Goal: Task Accomplishment & Management: Complete application form

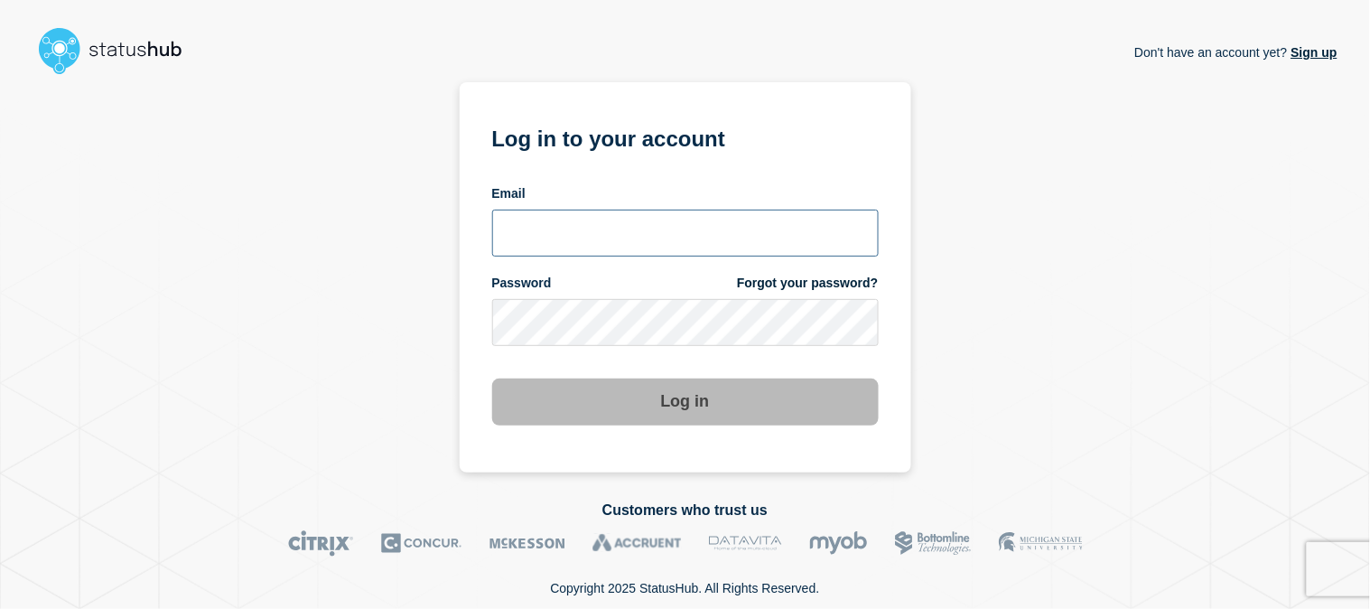
click at [610, 230] on input "email input" at bounding box center [685, 233] width 387 height 47
type input "[EMAIL_ADDRESS][DOMAIN_NAME]"
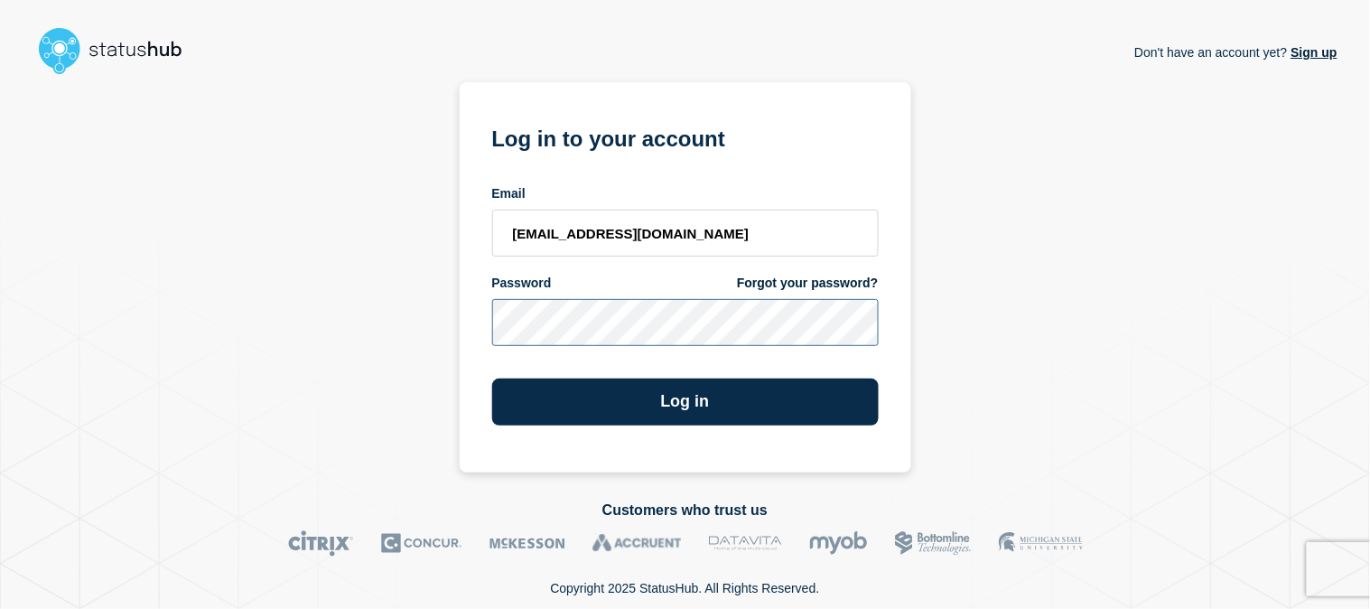
click at [492, 379] on button "Log in" at bounding box center [685, 402] width 387 height 47
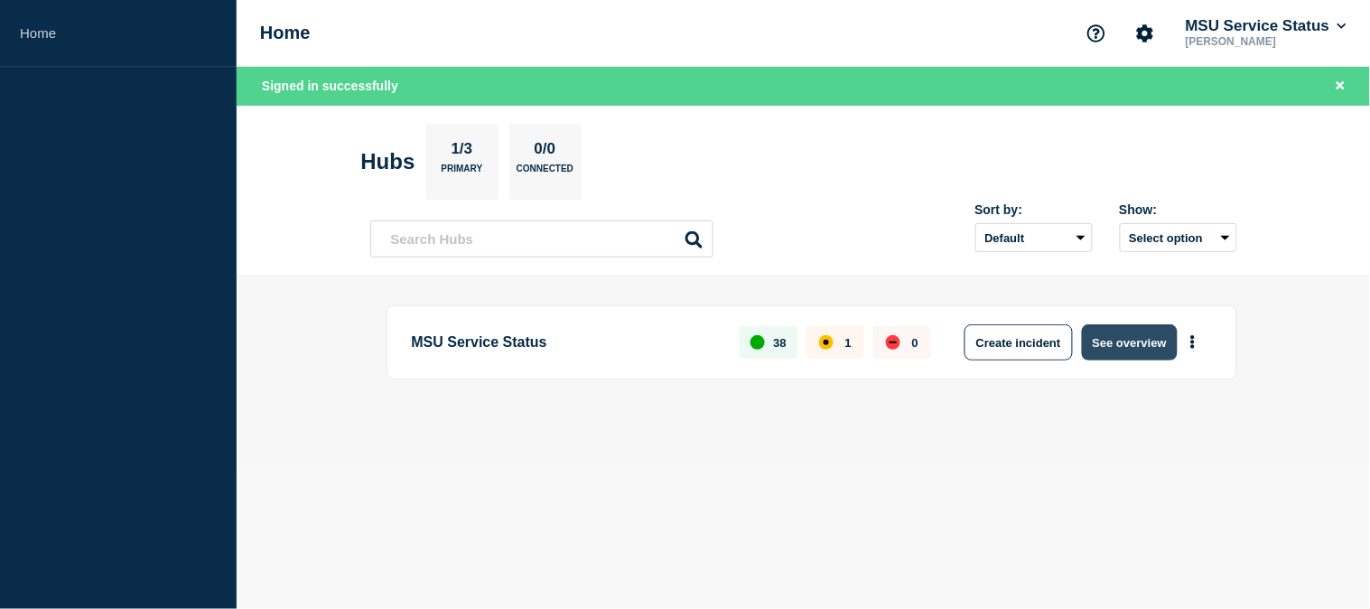
click at [1143, 347] on button "See overview" at bounding box center [1130, 342] width 96 height 36
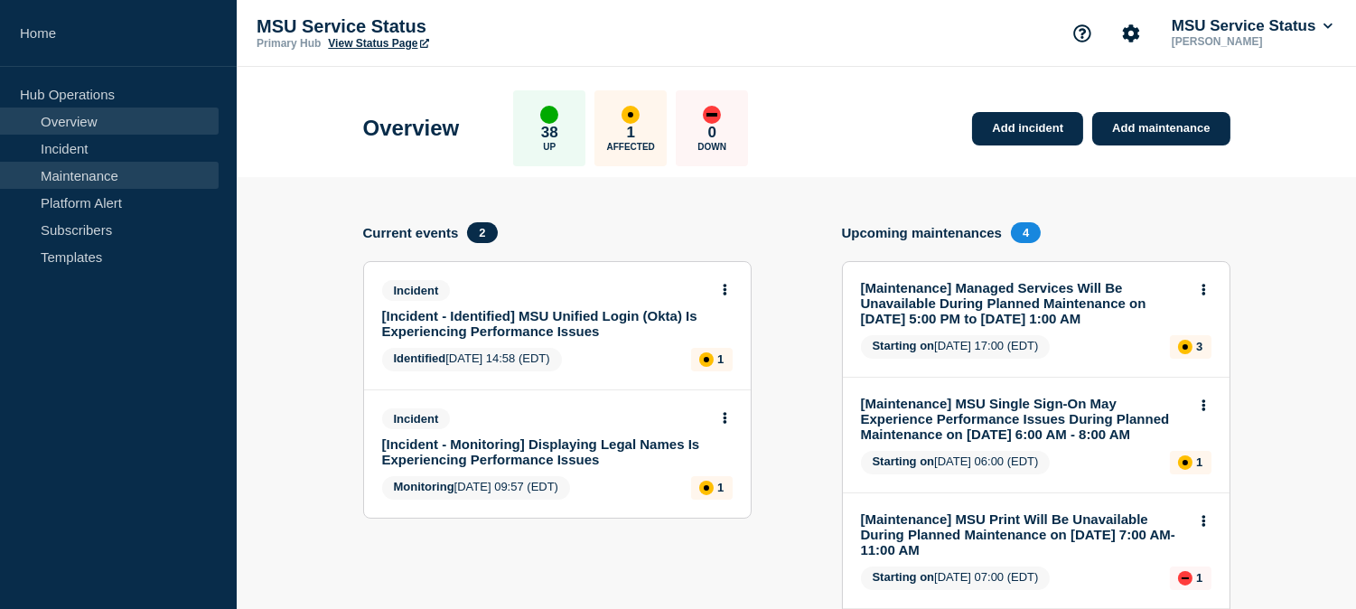
click at [100, 165] on link "Maintenance" at bounding box center [109, 175] width 219 height 27
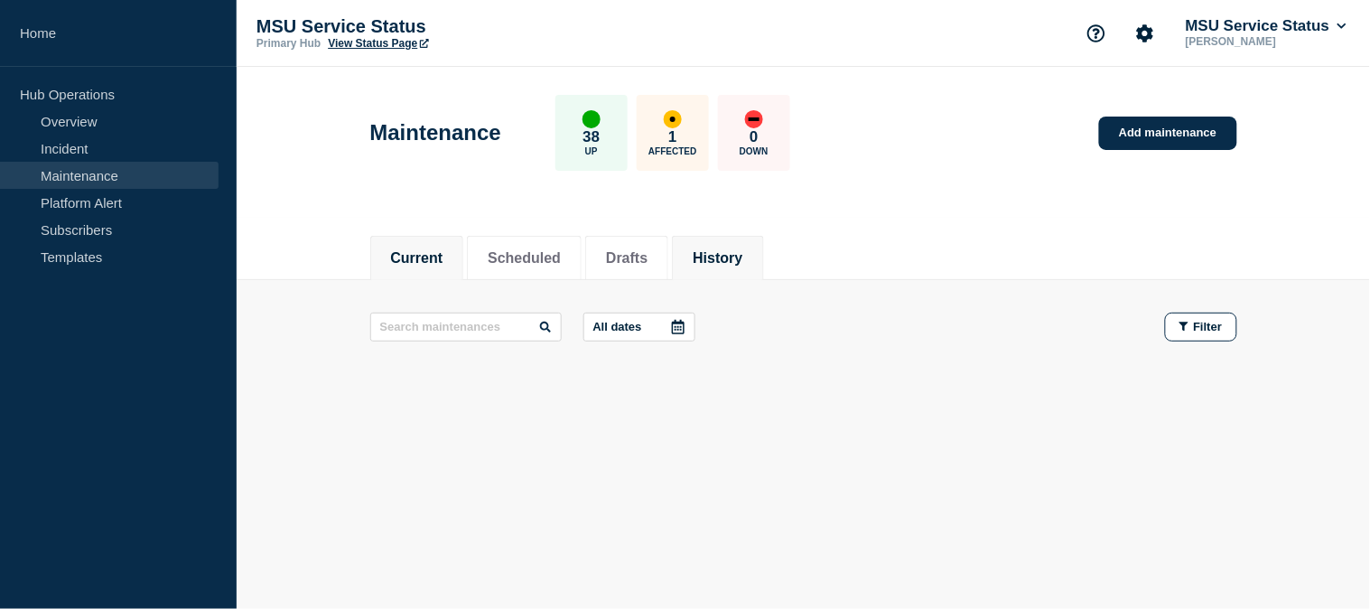
click at [734, 250] on button "History" at bounding box center [718, 258] width 50 height 16
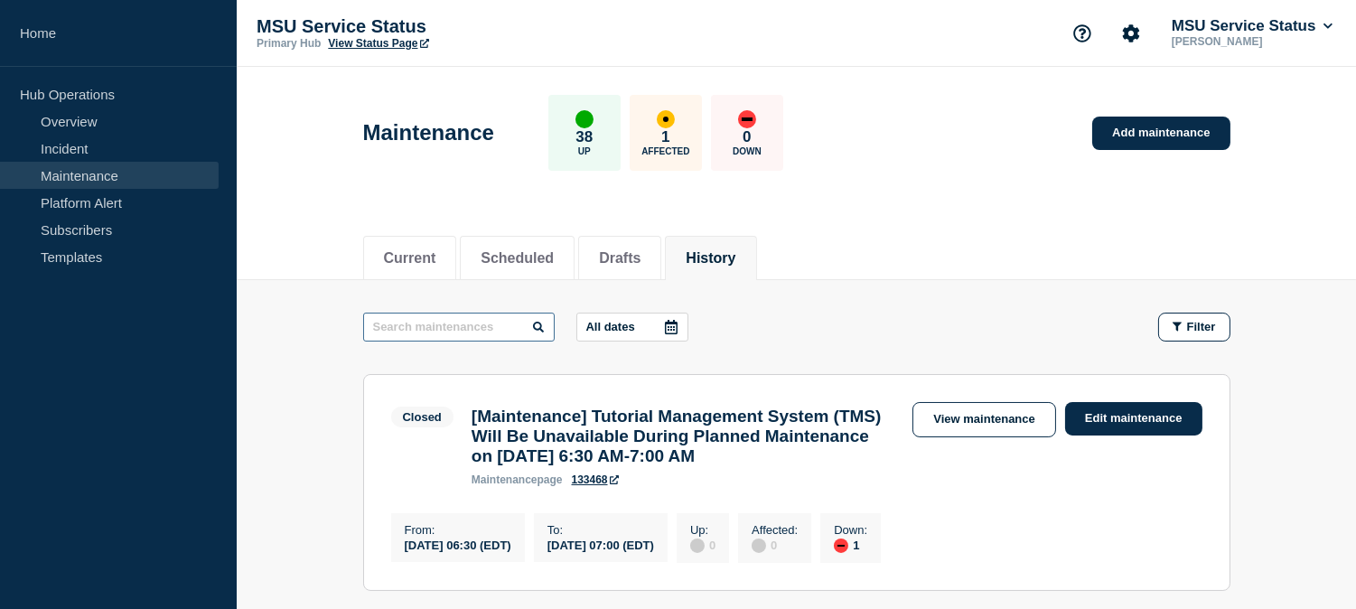
click at [517, 330] on input "text" at bounding box center [459, 327] width 192 height 29
paste input "XM Cloud"
type input "XM Cloud"
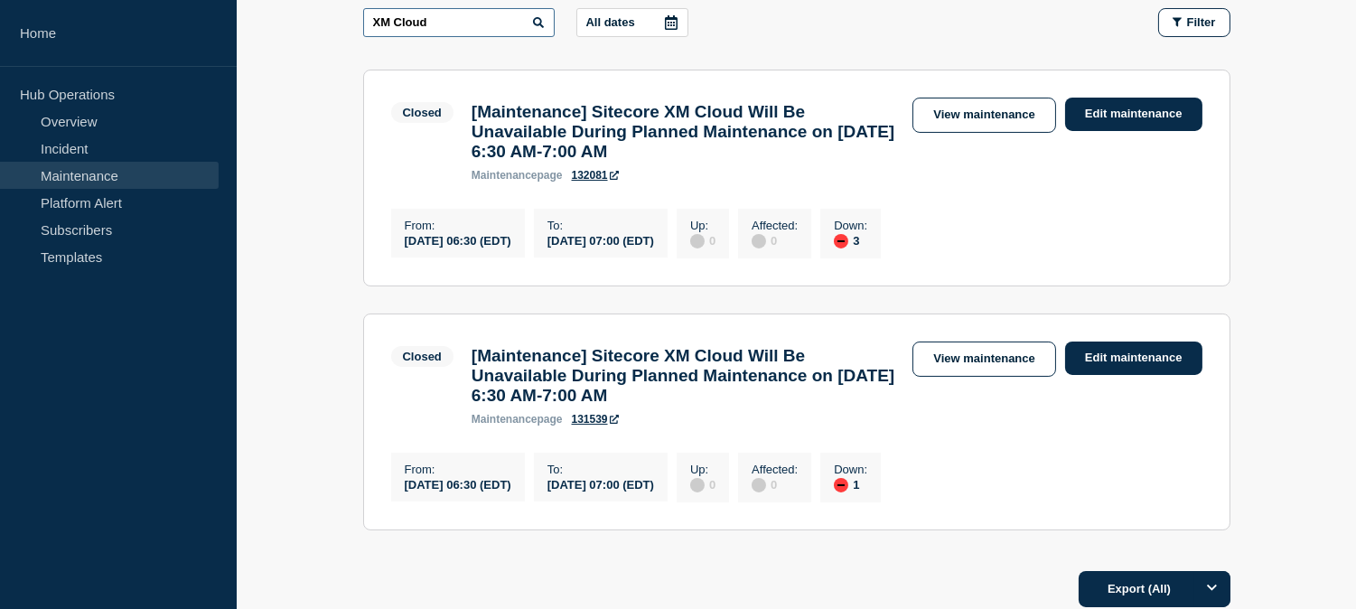
scroll to position [294, 0]
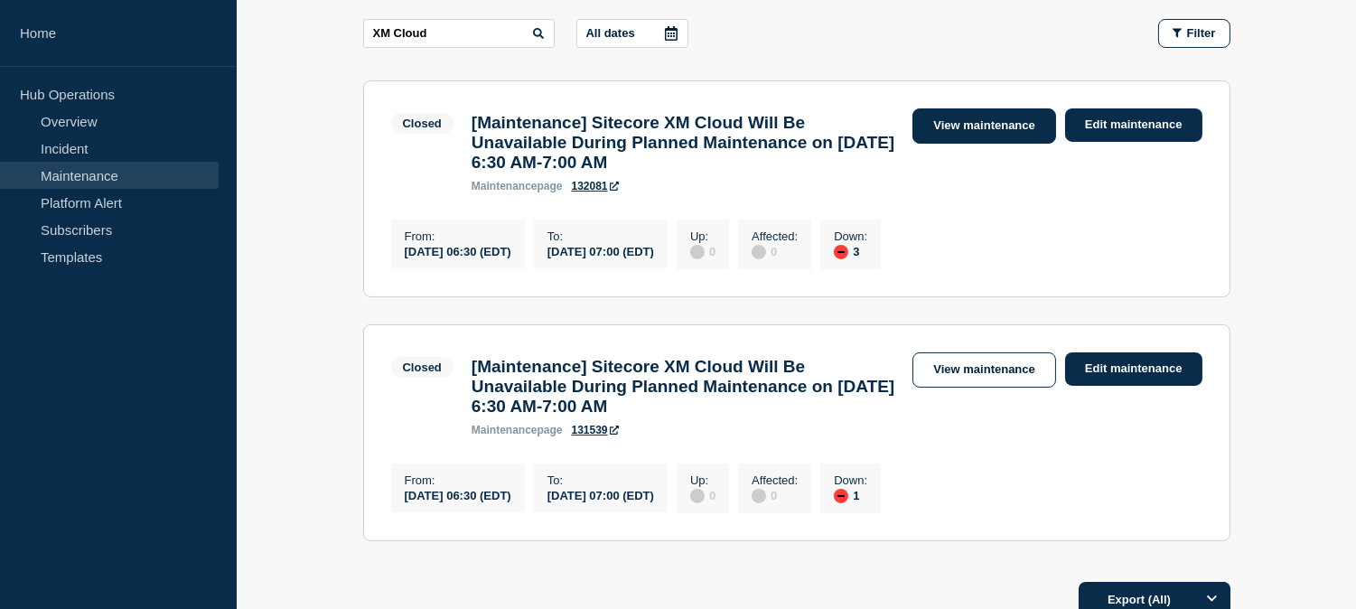
click at [996, 121] on link "View maintenance" at bounding box center [983, 125] width 143 height 35
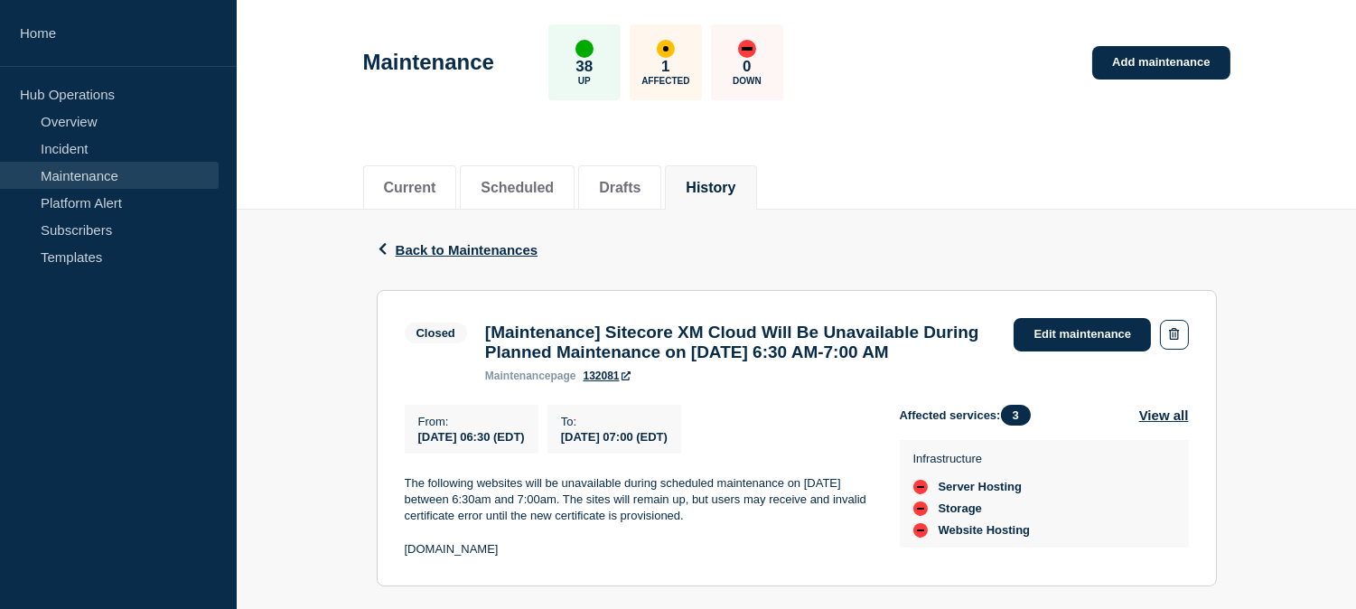
scroll to position [66, 0]
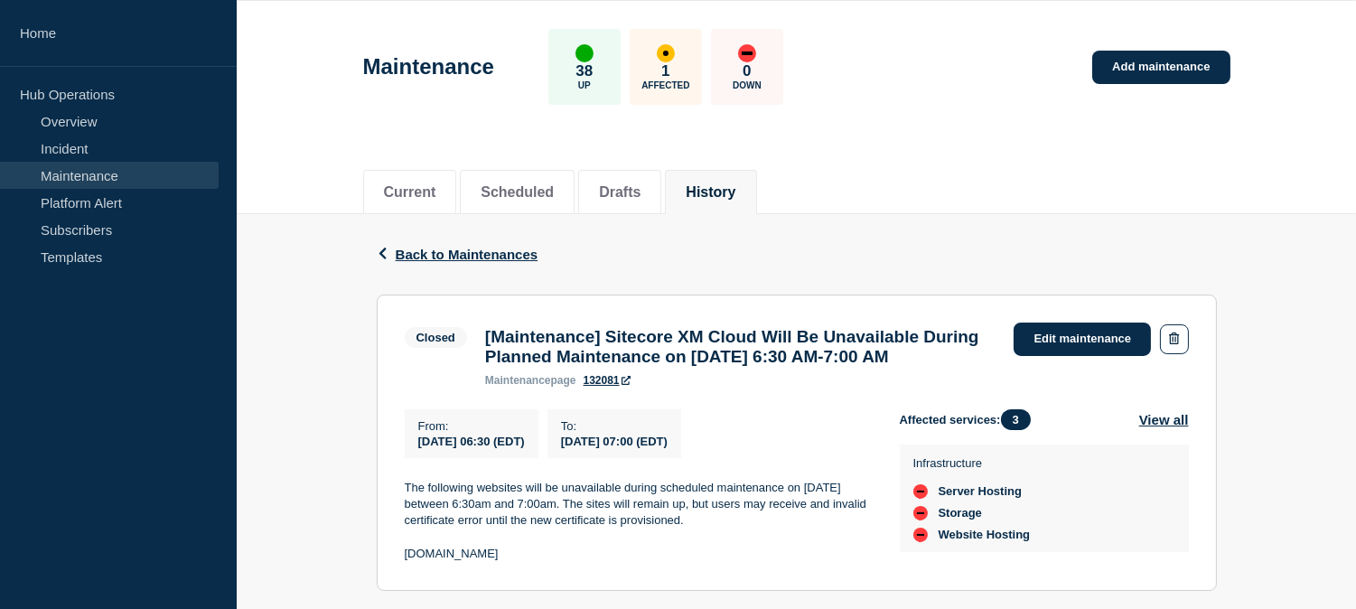
drag, startPoint x: 538, startPoint y: 372, endPoint x: 483, endPoint y: 337, distance: 64.6
click at [483, 337] on div "[Maintenance] Sitecore XM Cloud Will Be Unavailable During Planned Maintenance …" at bounding box center [740, 357] width 529 height 60
copy h3 "[Maintenance] Sitecore XM Cloud Will Be Unavailable During Planned Maintenance …"
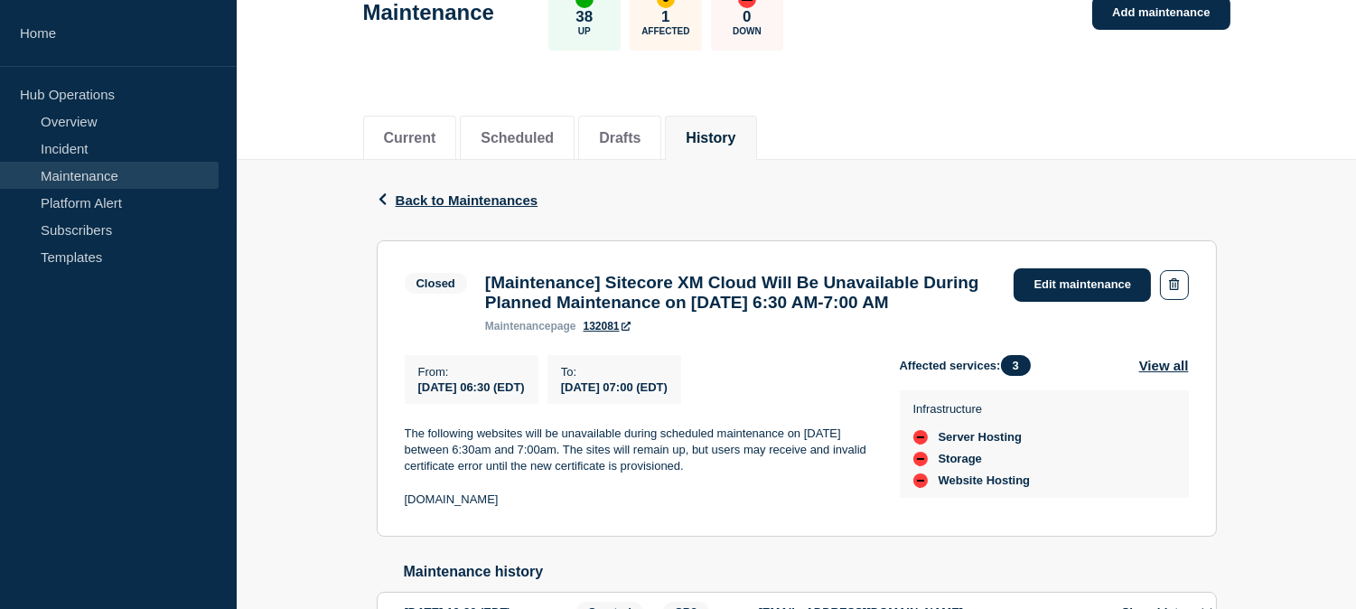
scroll to position [166, 0]
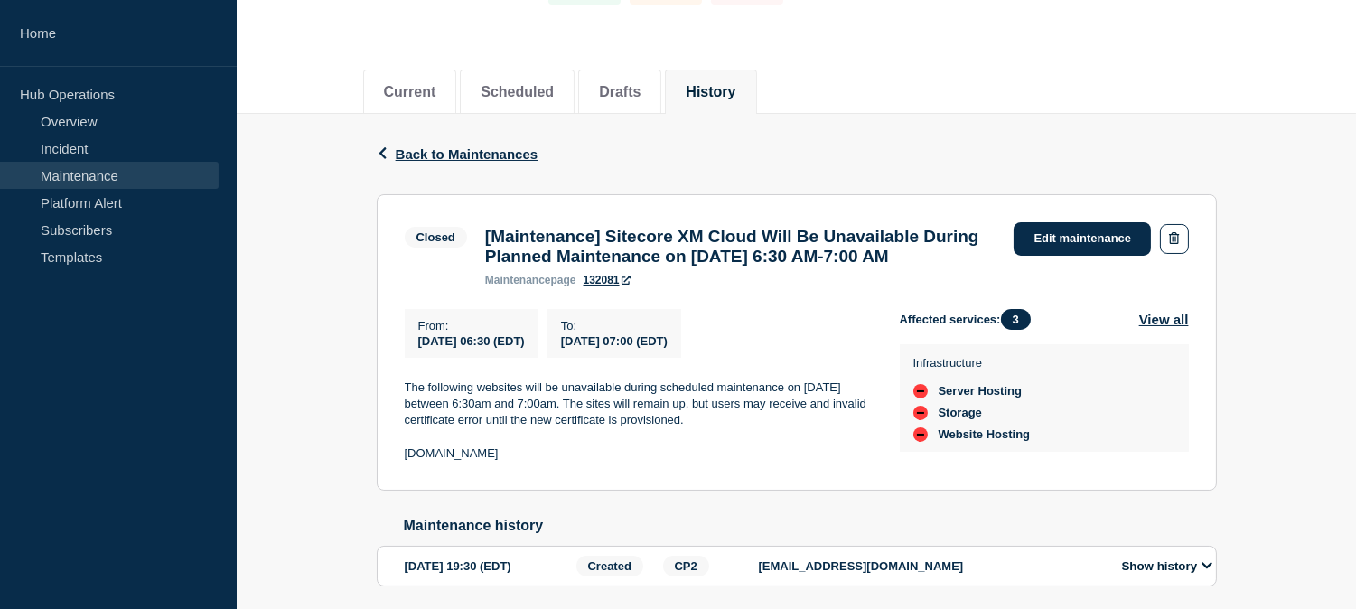
drag, startPoint x: 697, startPoint y: 453, endPoint x: 398, endPoint y: 416, distance: 300.4
click at [398, 416] on section "Closed [Maintenance] Sitecore XM Cloud Will Be Unavailable During Planned Maint…" at bounding box center [797, 342] width 840 height 296
copy p "The following websites will be unavailable during scheduled maintenance on [DAT…"
click at [846, 358] on div "From : 2025-07-31 06:30 (EDT) To : 2025-07-31 07:00 (EDT)" at bounding box center [652, 333] width 495 height 49
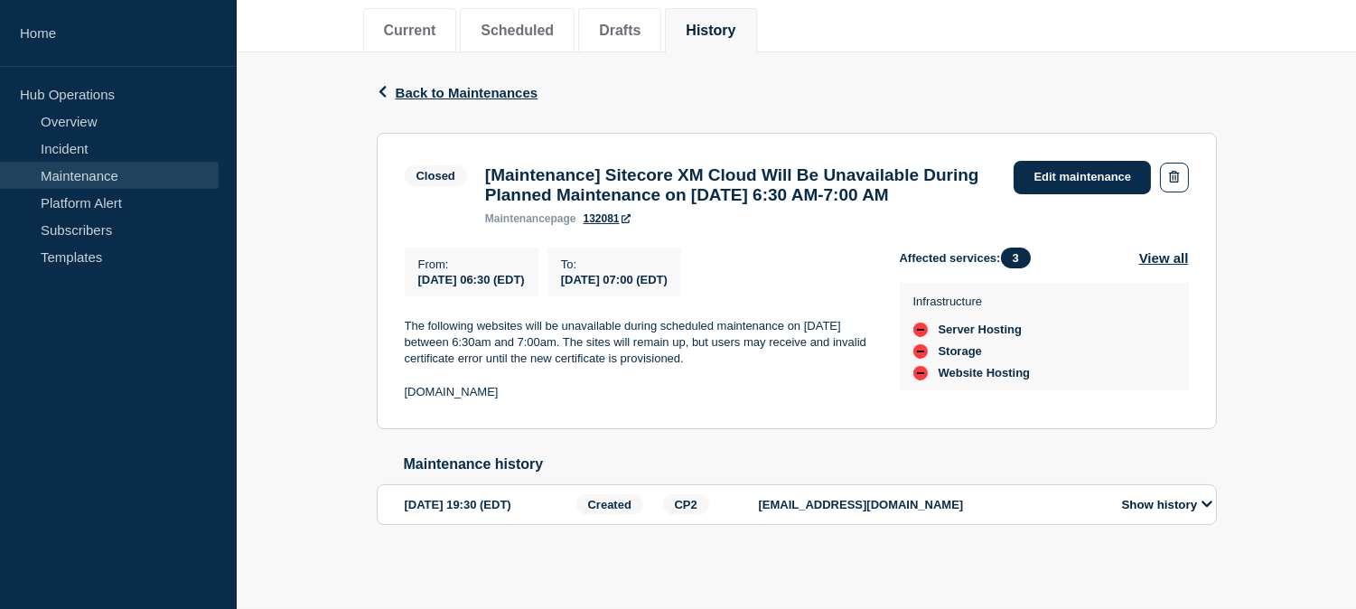
click at [509, 52] on div "Back Back to Maintenances" at bounding box center [797, 92] width 840 height 80
click at [509, 85] on span "Back to Maintenances" at bounding box center [467, 92] width 143 height 15
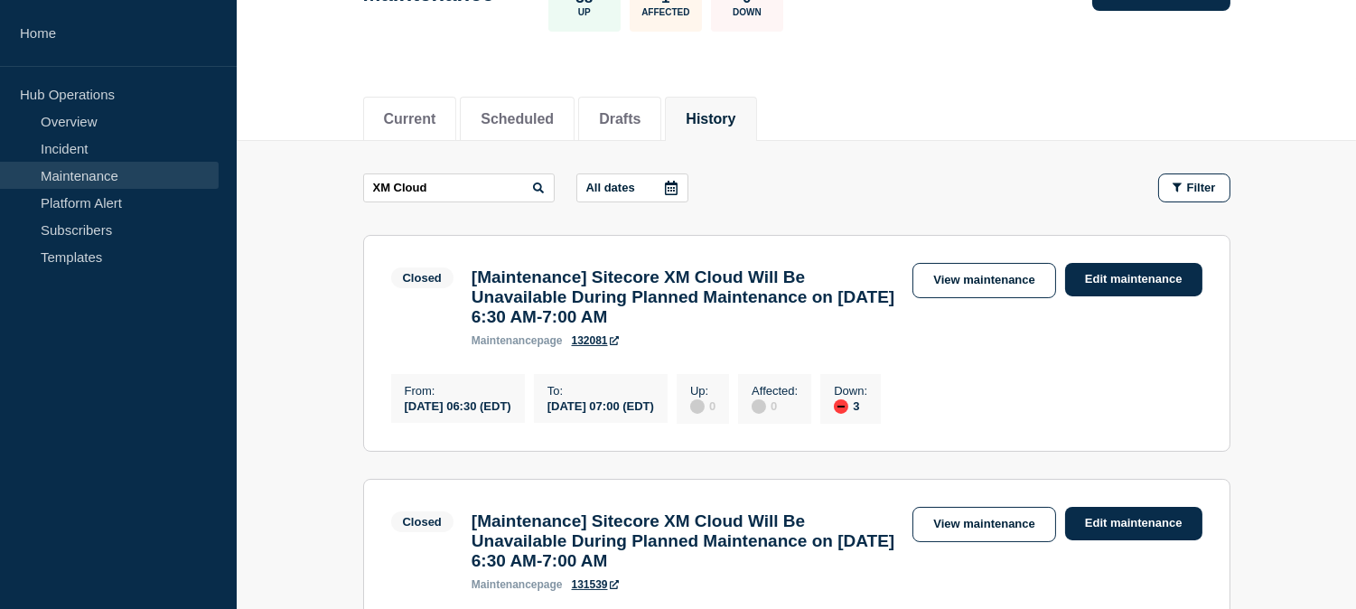
scroll to position [301, 0]
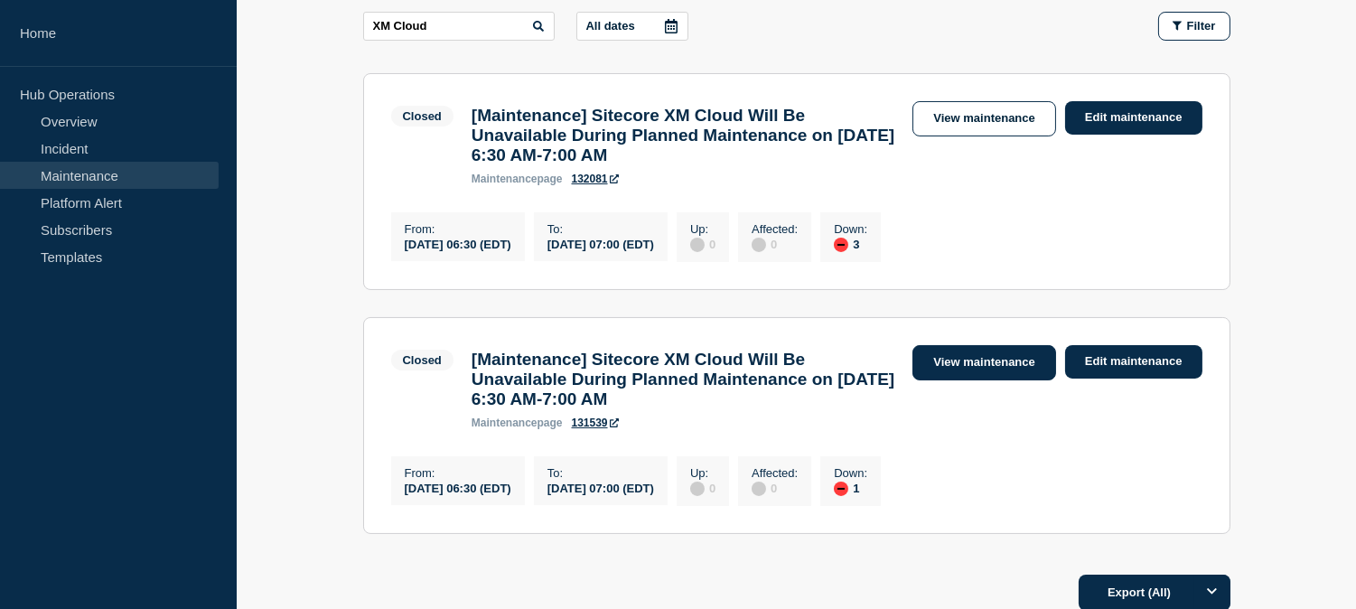
click at [961, 380] on link "View maintenance" at bounding box center [983, 362] width 143 height 35
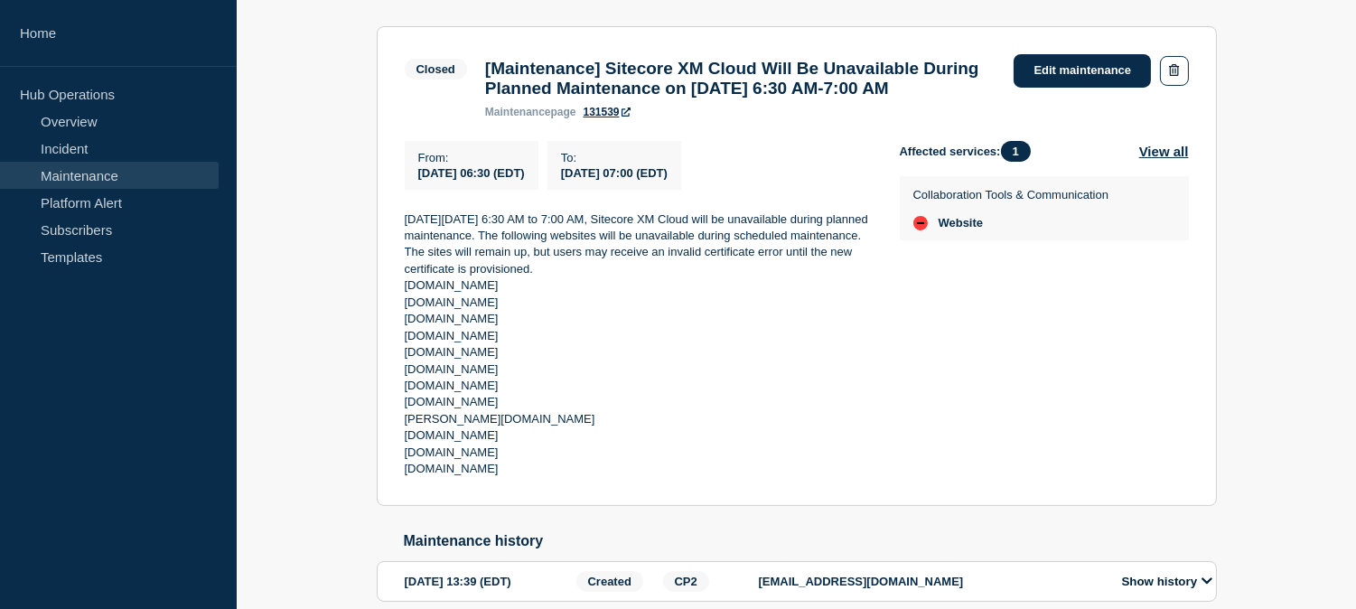
scroll to position [301, 0]
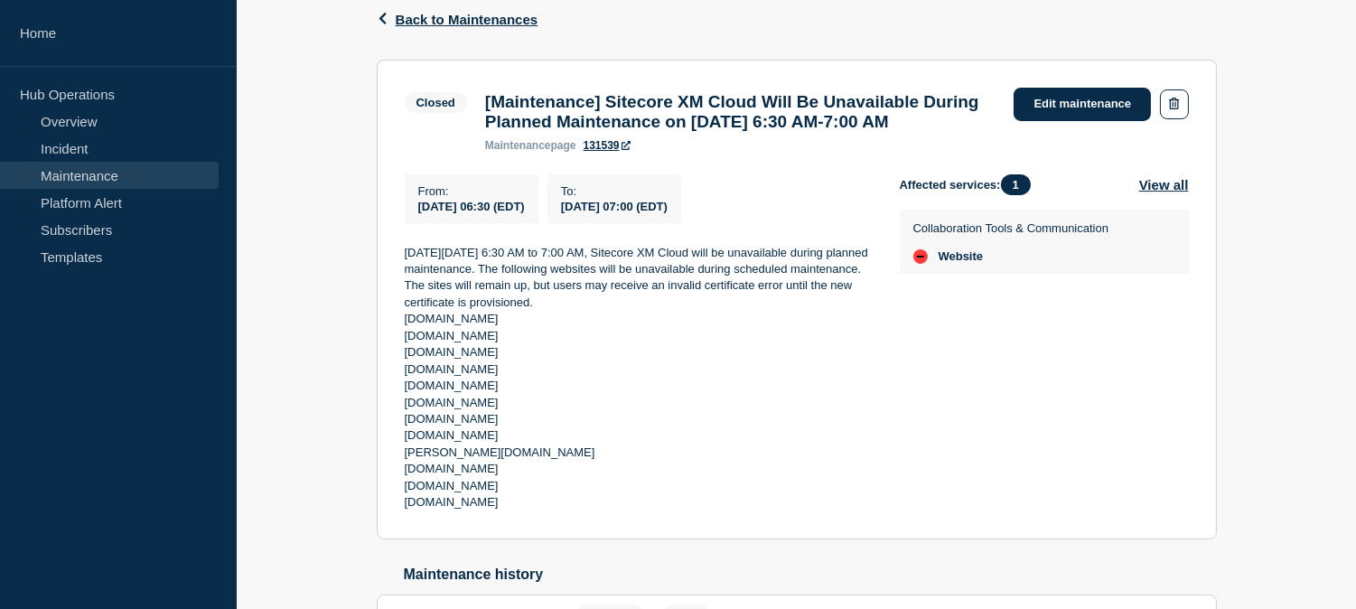
click at [443, 21] on span "Back to Maintenances" at bounding box center [467, 19] width 143 height 15
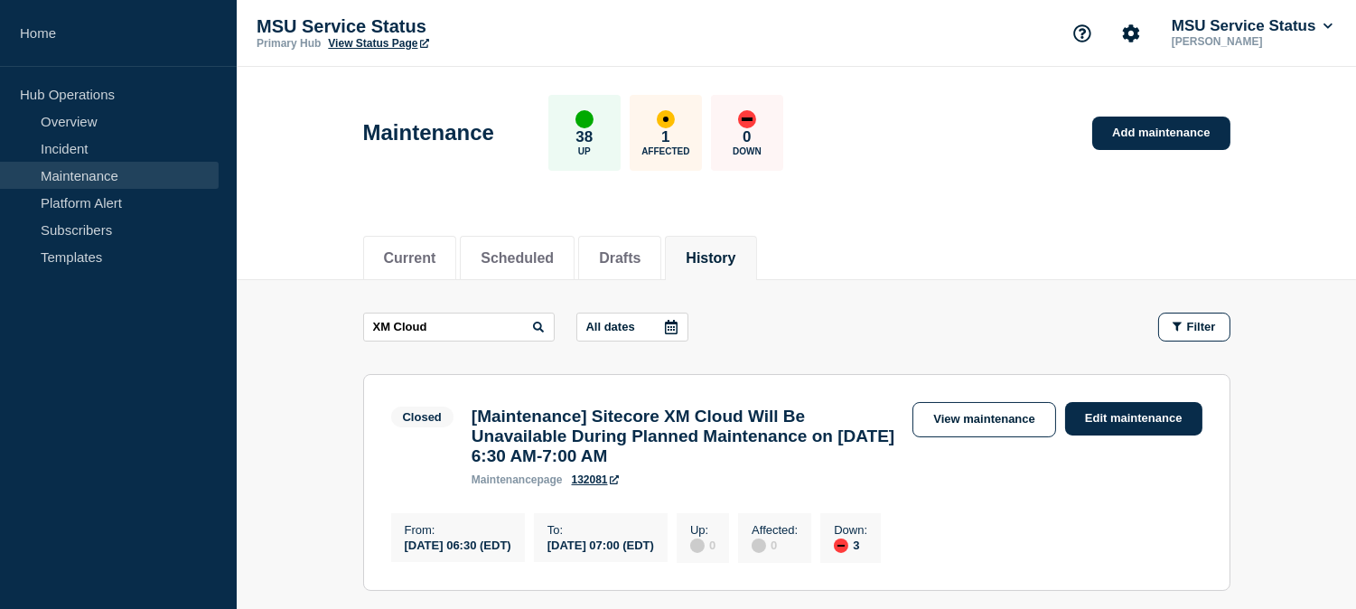
scroll to position [301, 0]
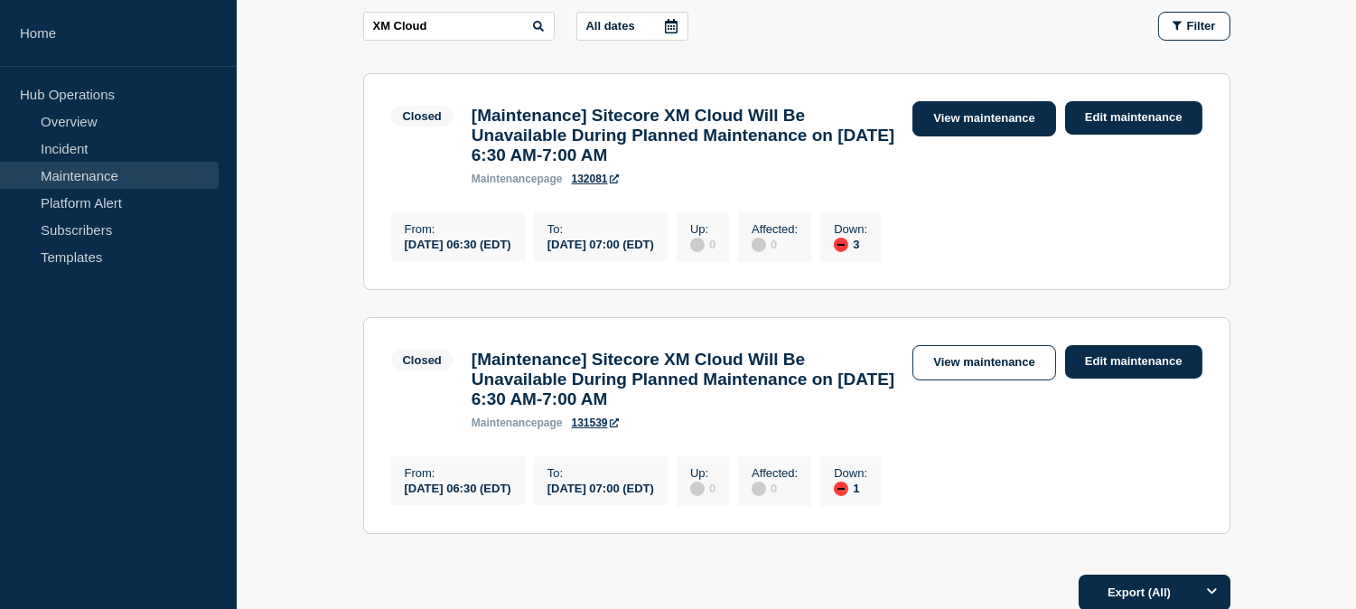
click at [977, 119] on link "View maintenance" at bounding box center [983, 118] width 143 height 35
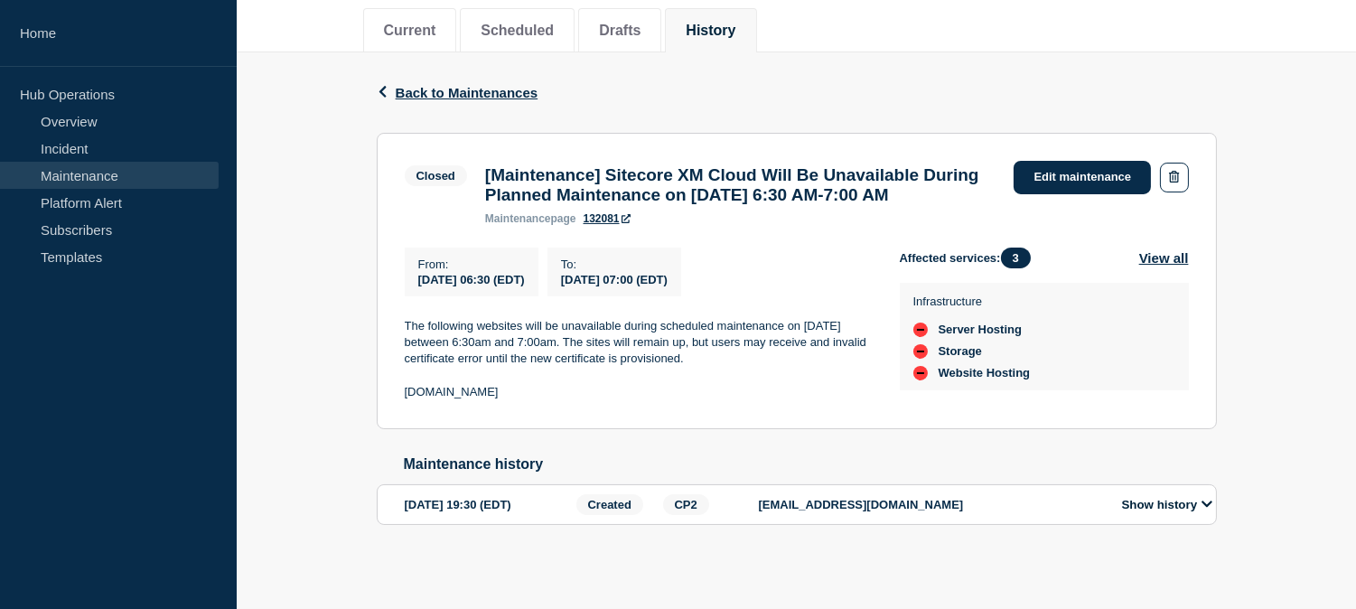
scroll to position [266, 0]
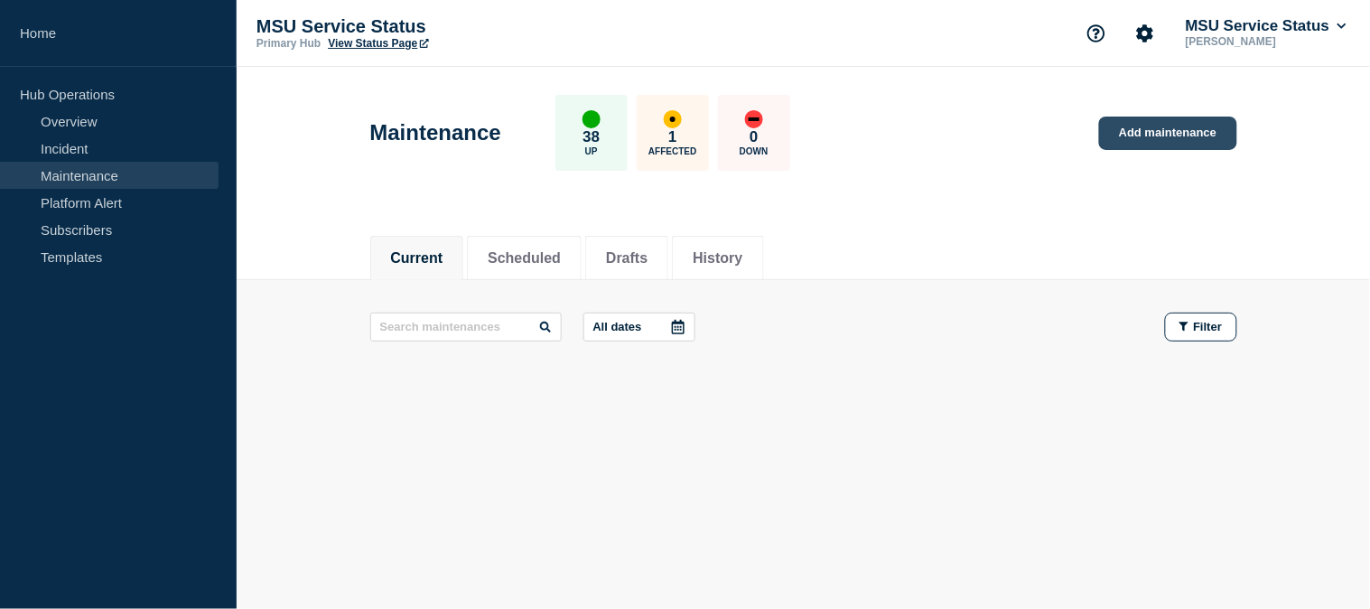
click at [1166, 133] on link "Add maintenance" at bounding box center [1167, 133] width 137 height 33
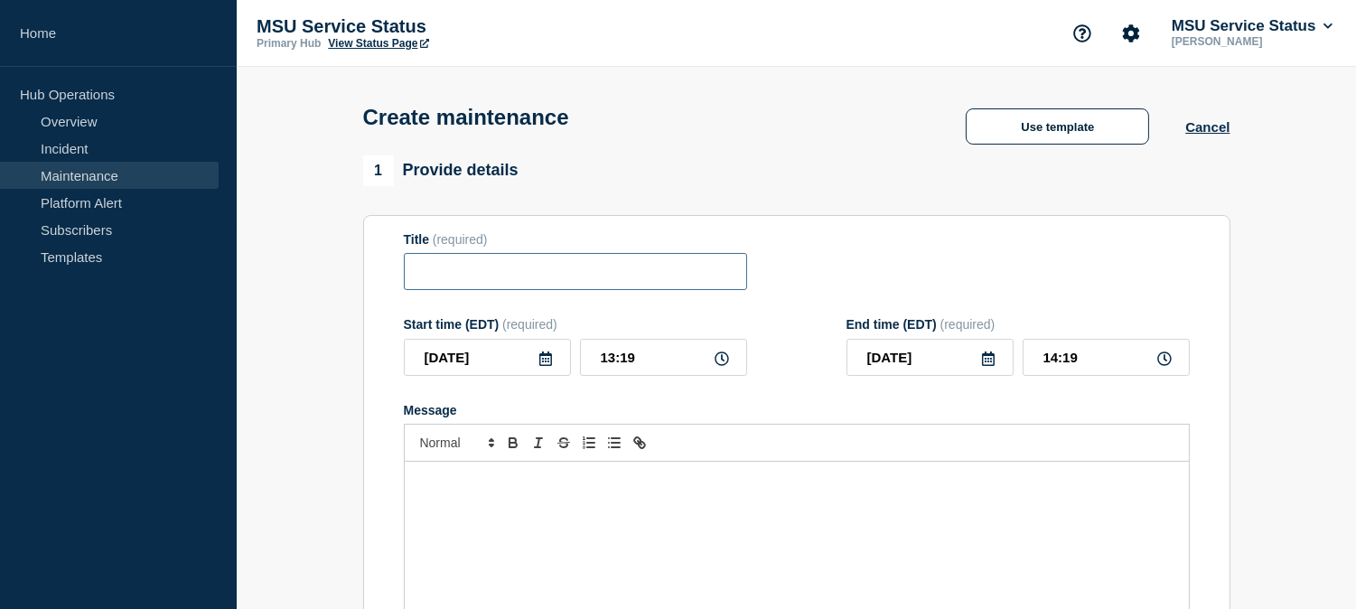
click at [529, 278] on input "Title" at bounding box center [575, 271] width 343 height 37
paste input "[Maintenance] Sitecore XM Cloud Will Be Unavailable During Planned Maintenance …"
click at [560, 276] on input "[Maintenance] Sitecore XM Cloud Will Be Unavailable During Planned Maintenance …" at bounding box center [575, 271] width 343 height 37
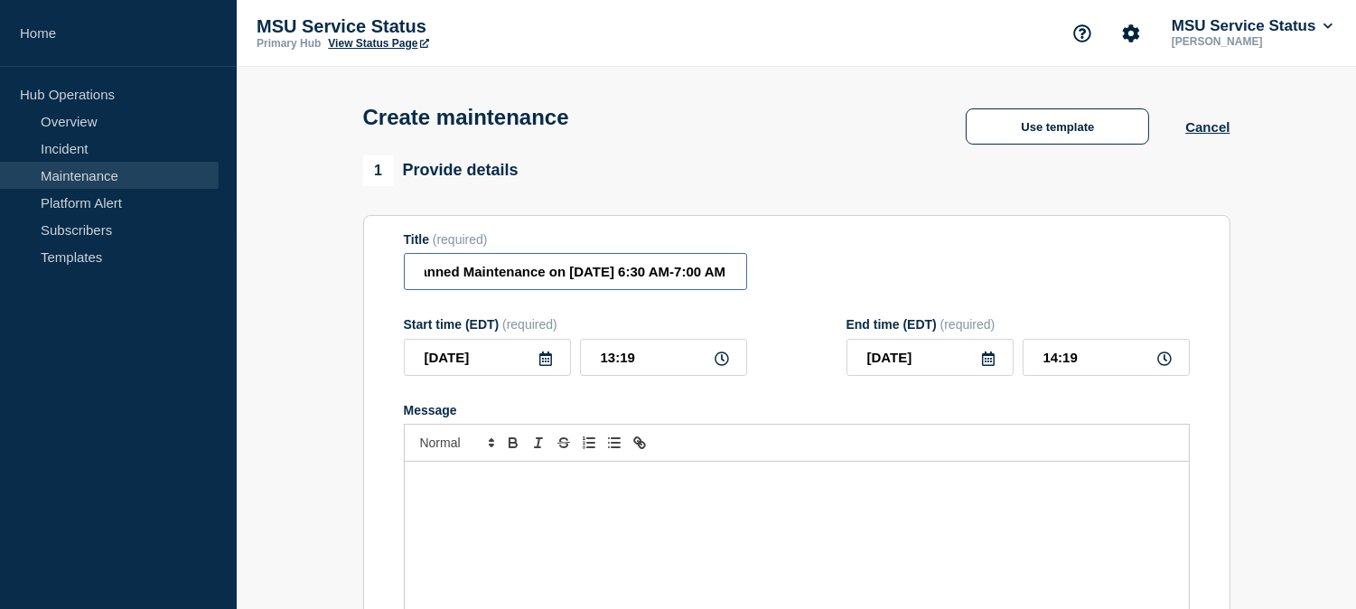
type input "[Maintenance] Sitecore XM Cloud Will Be Unavailable During Planned Maintenance …"
drag, startPoint x: 643, startPoint y: 361, endPoint x: 594, endPoint y: 362, distance: 49.7
click at [594, 362] on input "13:19" at bounding box center [663, 357] width 167 height 37
type input "06:30"
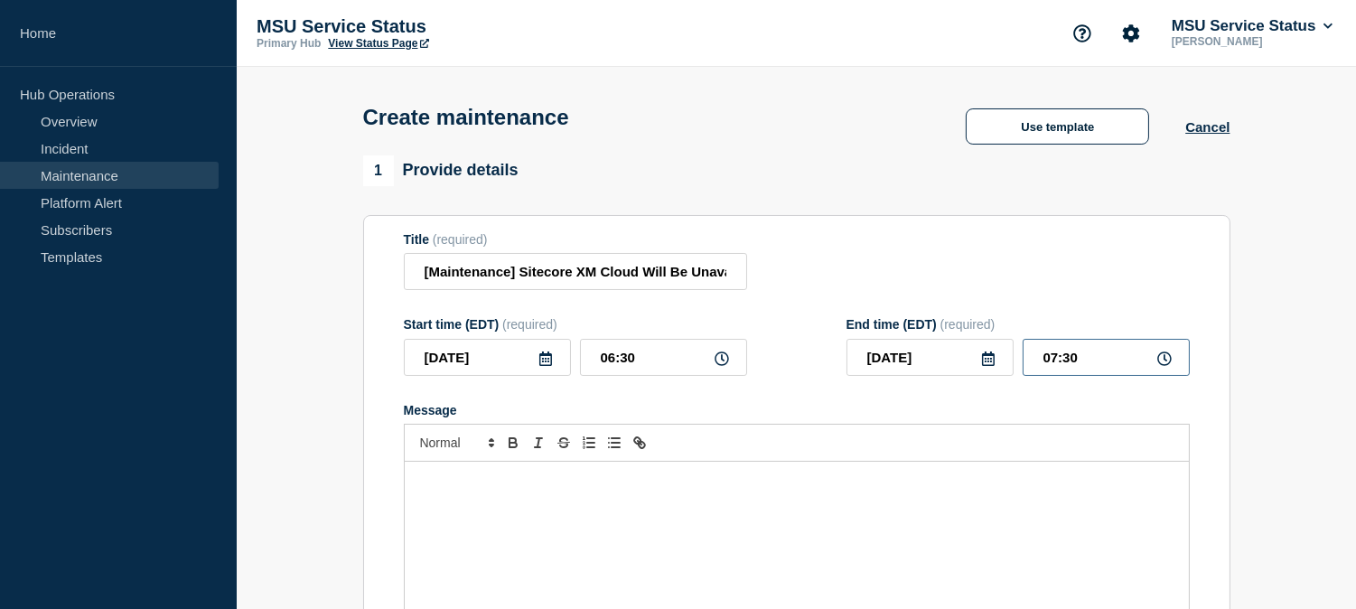
drag, startPoint x: 1096, startPoint y: 355, endPoint x: 1063, endPoint y: 358, distance: 32.6
click at [1063, 358] on input "07:30" at bounding box center [1106, 357] width 167 height 37
type input "07:00"
click at [986, 354] on input "[DATE]" at bounding box center [929, 357] width 167 height 37
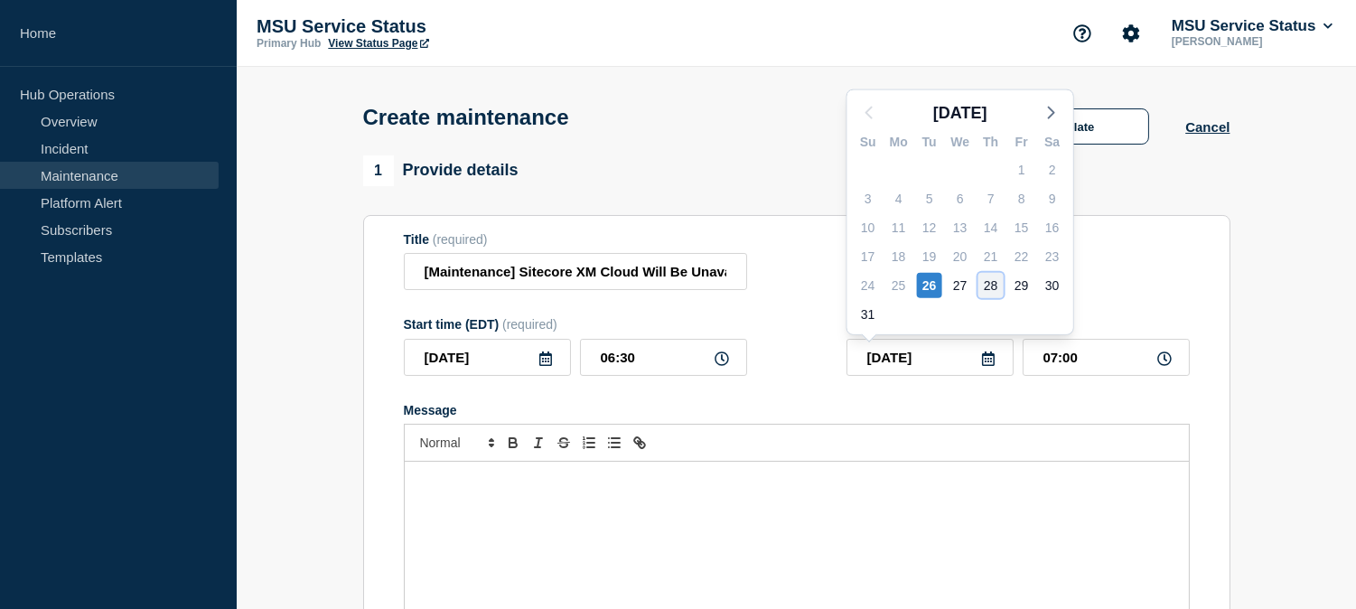
click at [994, 283] on div "28" at bounding box center [990, 285] width 25 height 25
type input "[DATE]"
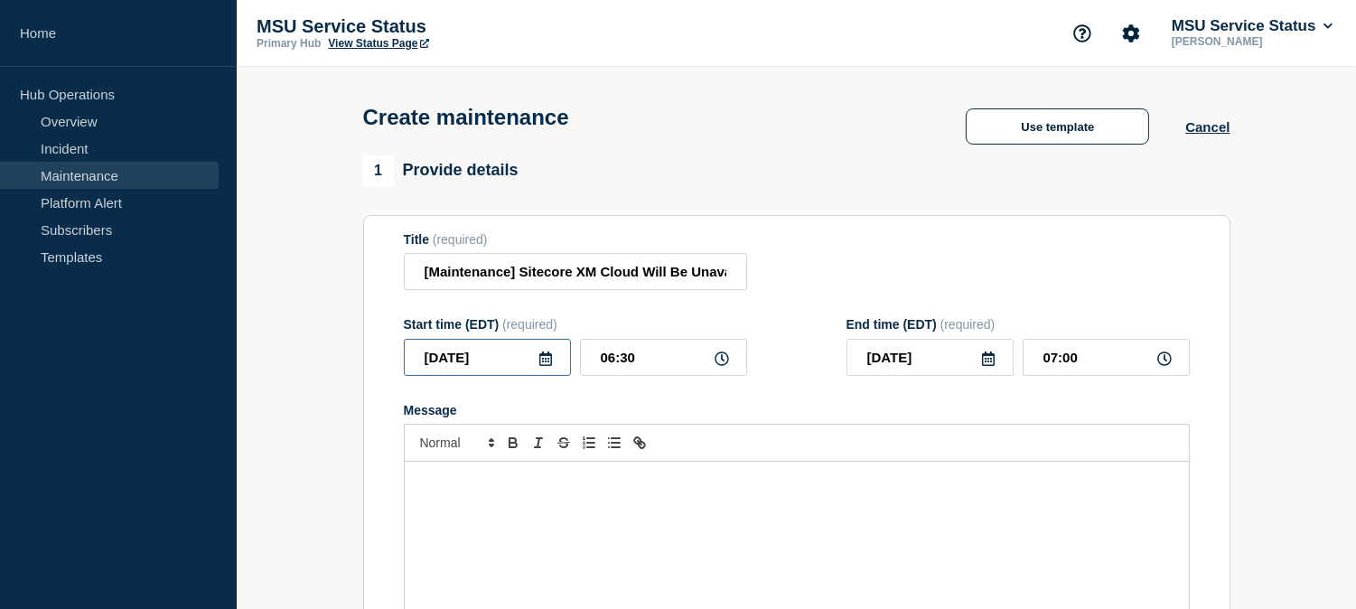
click at [534, 362] on input "[DATE]" at bounding box center [487, 357] width 167 height 37
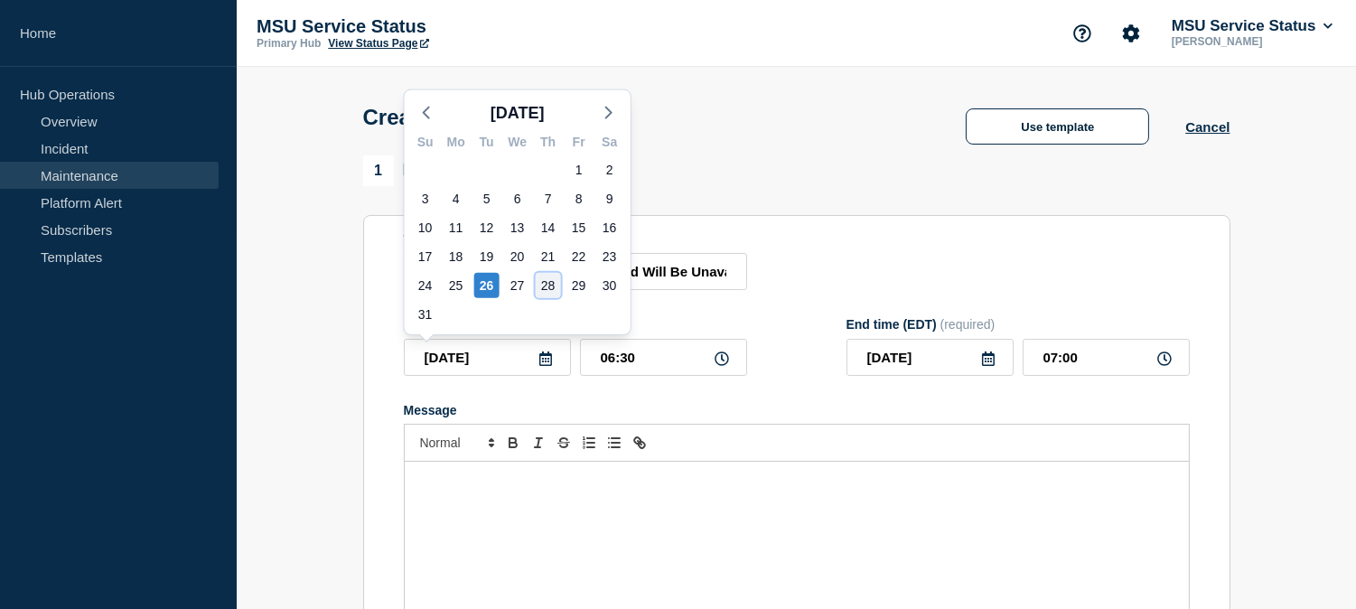
click at [546, 286] on div "28" at bounding box center [548, 285] width 25 height 25
type input "[DATE]"
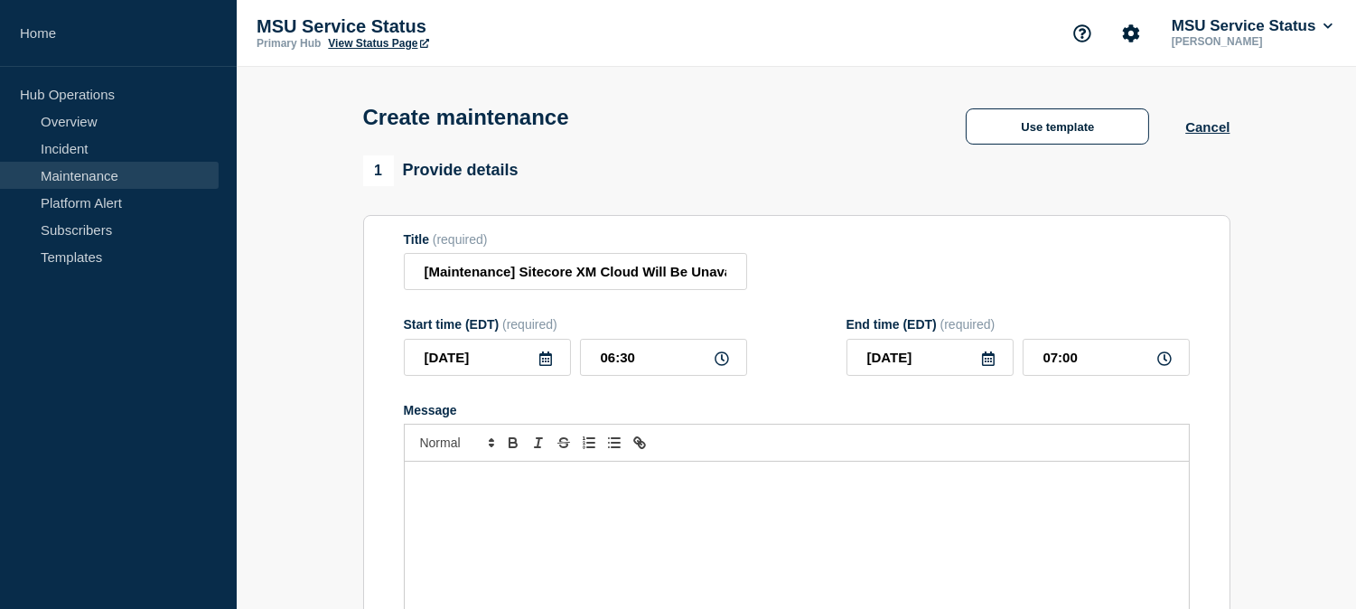
click at [771, 332] on div "Start time (EDT) (required) [DATE] 06:30 End time (EDT) (required) [DATE] 07:00" at bounding box center [797, 346] width 786 height 59
click at [661, 272] on input "[Maintenance] Sitecore XM Cloud Will Be Unavailable During Planned Maintenance …" at bounding box center [575, 271] width 343 height 37
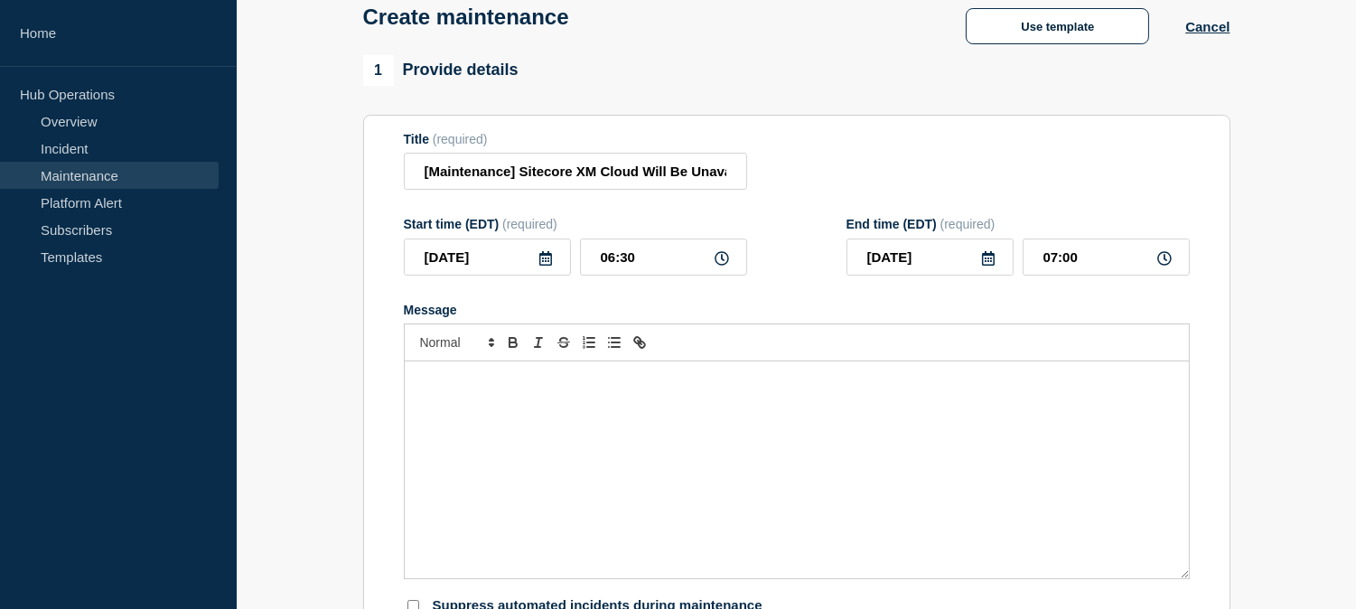
click at [728, 432] on div "Message" at bounding box center [797, 469] width 784 height 217
paste div "Message"
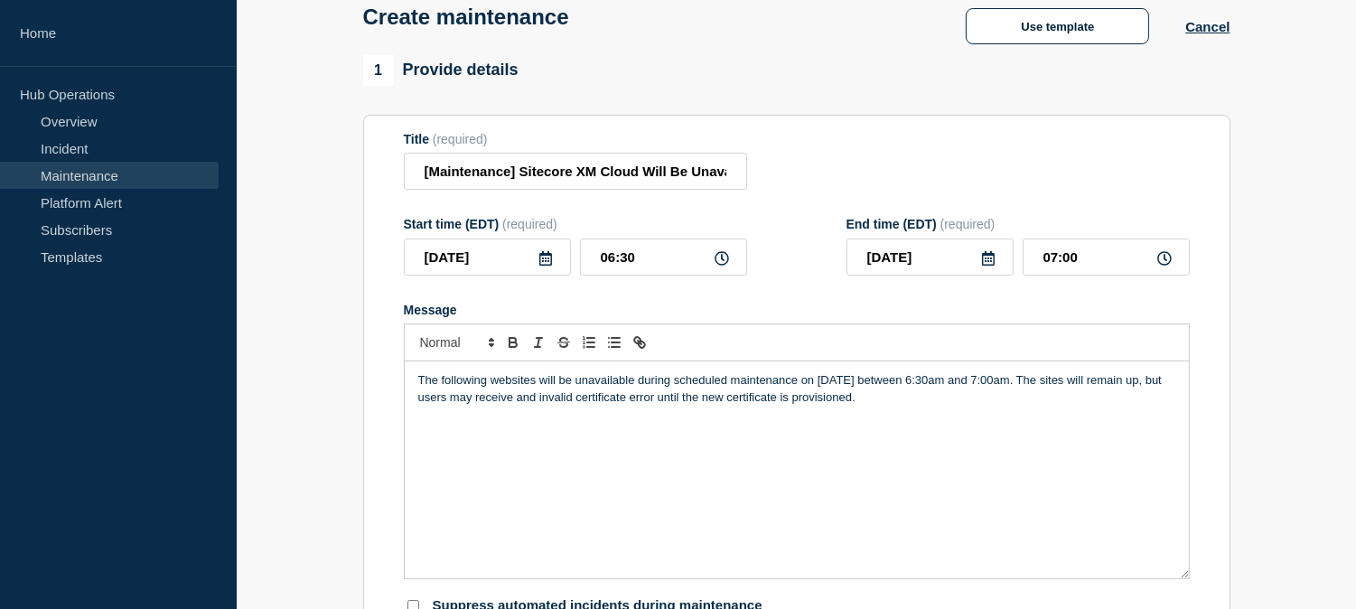
click at [822, 379] on p "The following websites will be unavailable during scheduled maintenance on [DAT…" at bounding box center [796, 388] width 757 height 33
click at [891, 404] on p "The following websites will be unavailable during scheduled maintenance on [DAT…" at bounding box center [796, 388] width 757 height 33
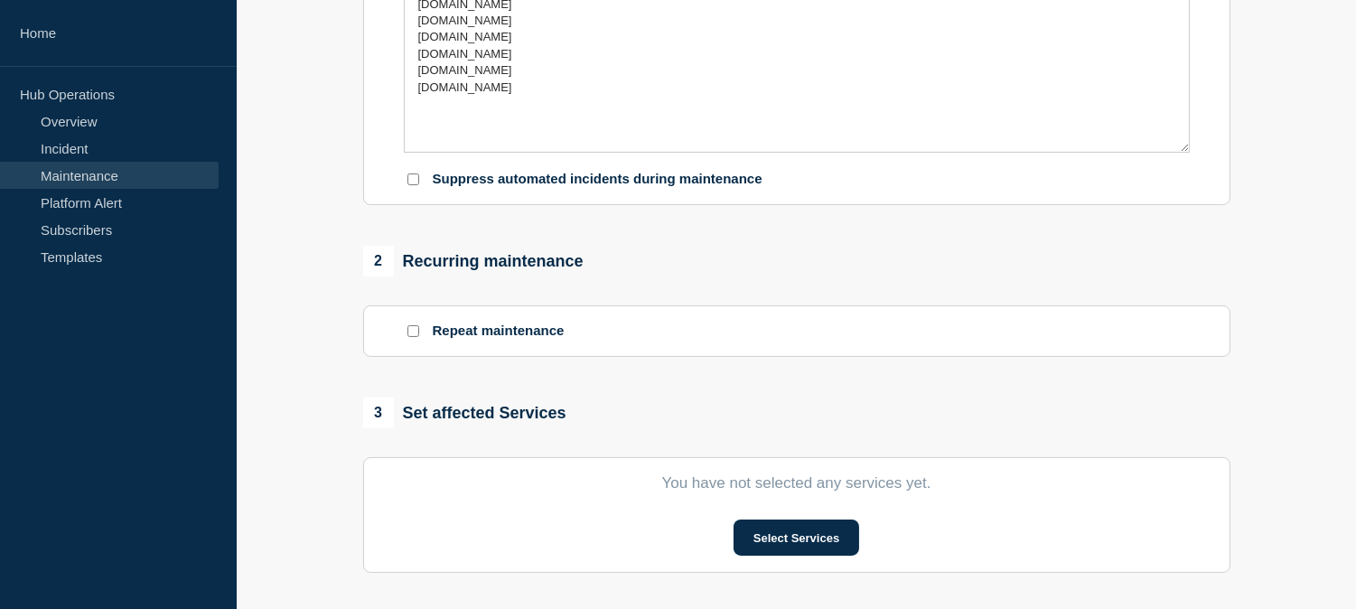
scroll to position [702, 0]
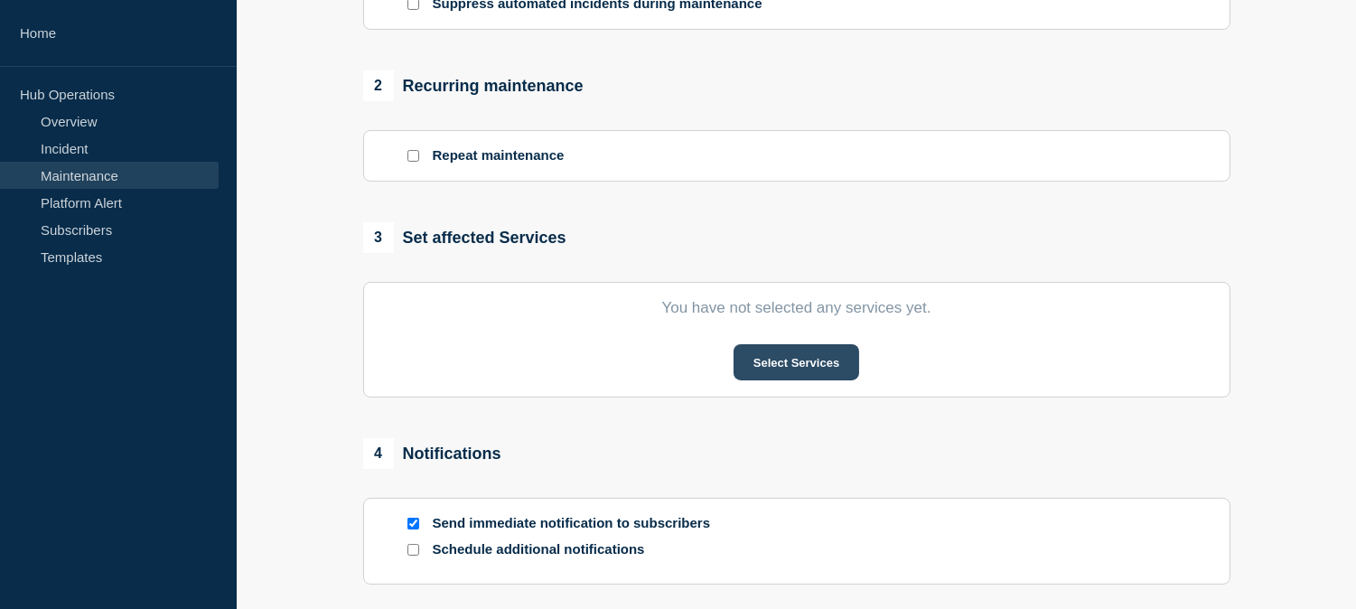
click at [781, 361] on button "Select Services" at bounding box center [797, 362] width 126 height 36
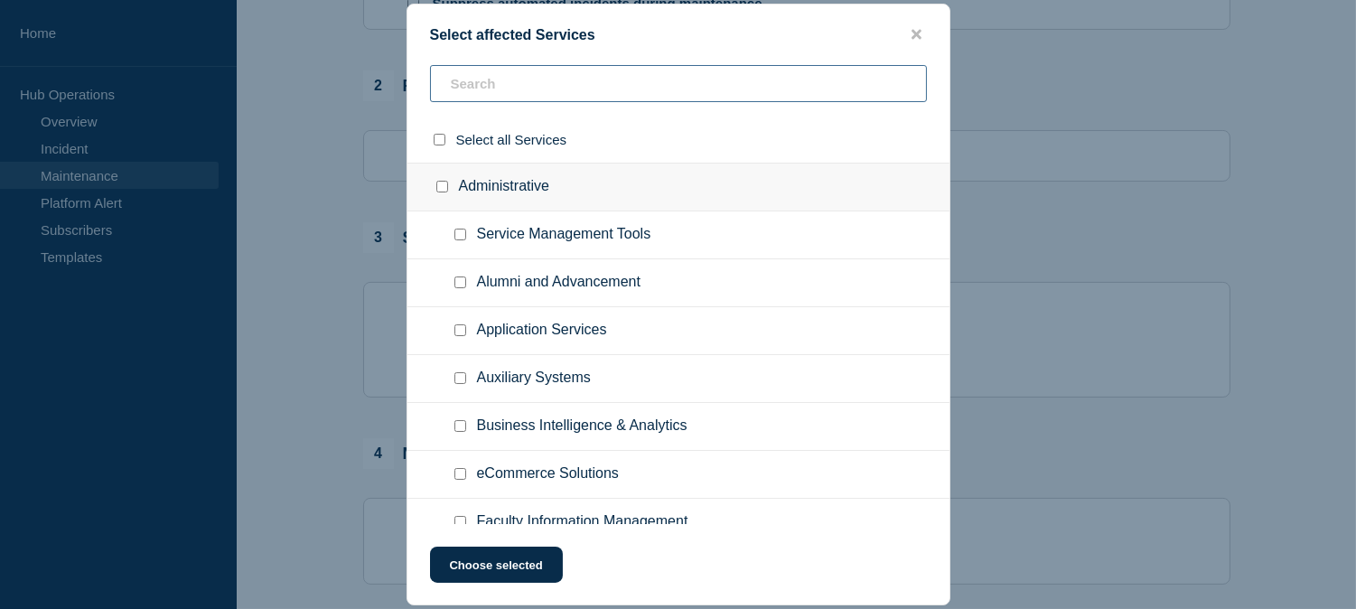
click at [492, 75] on input "text" at bounding box center [678, 83] width 497 height 37
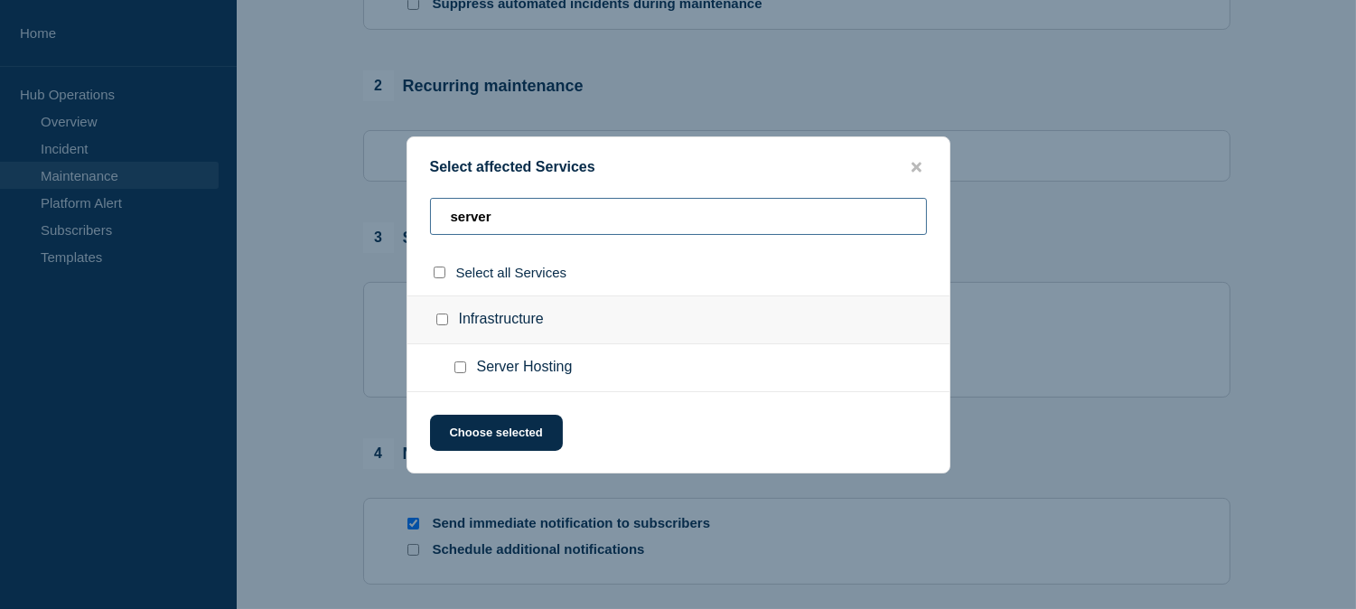
type input "server"
click at [463, 365] on input "Server Hosting checkbox" at bounding box center [460, 367] width 12 height 12
checkbox input "true"
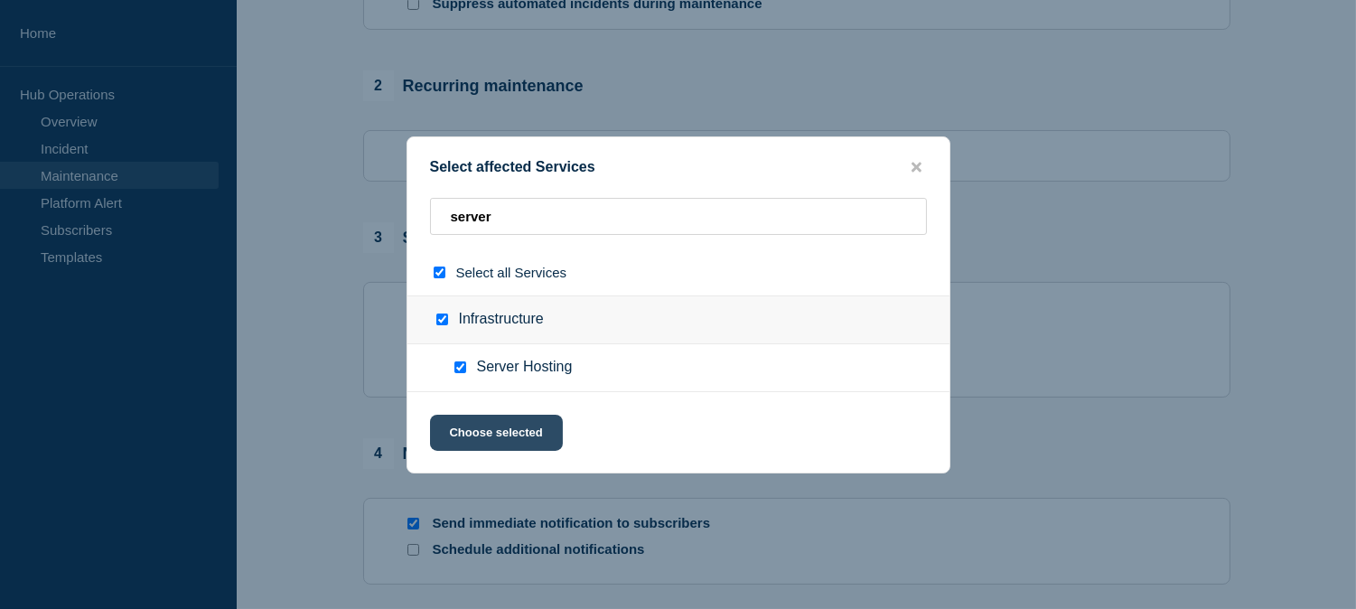
click at [504, 423] on button "Choose selected" at bounding box center [496, 433] width 133 height 36
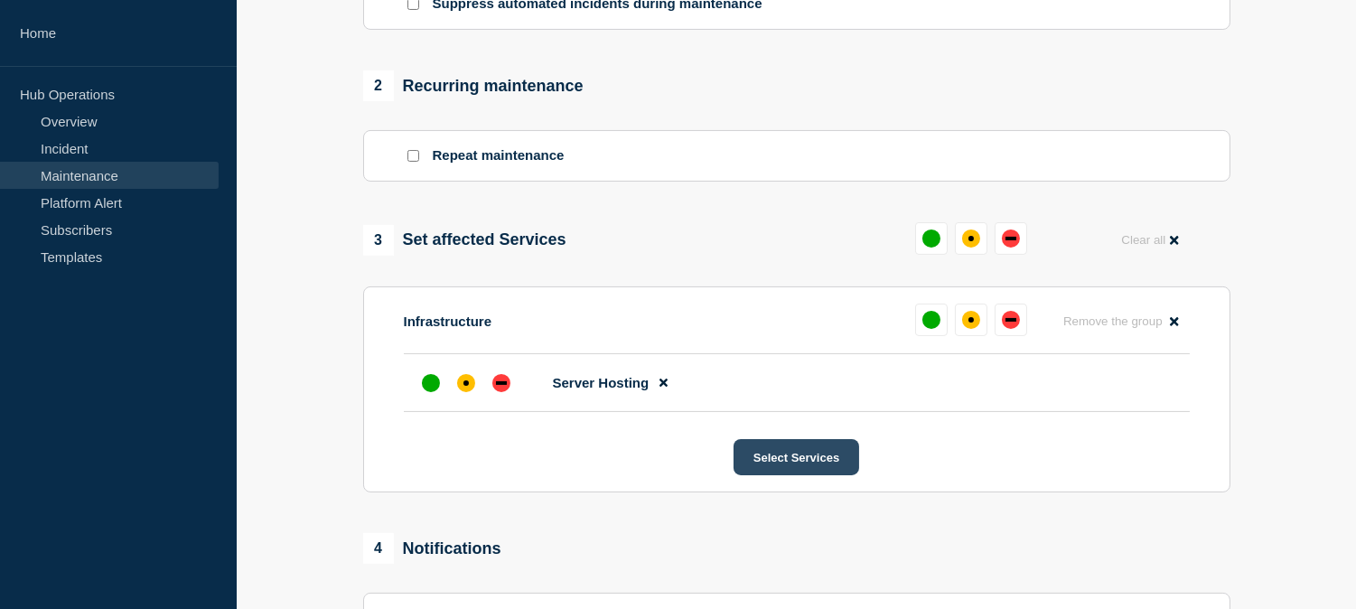
click at [777, 462] on button "Select Services" at bounding box center [797, 457] width 126 height 36
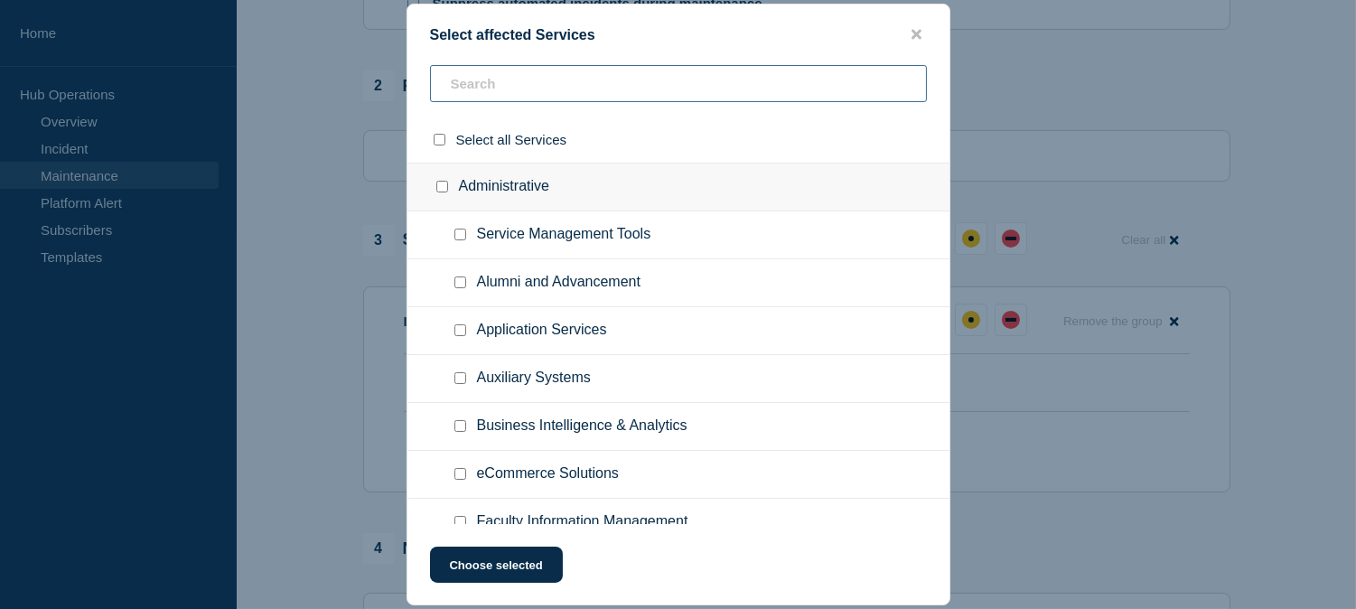
click at [544, 78] on input "text" at bounding box center [678, 83] width 497 height 37
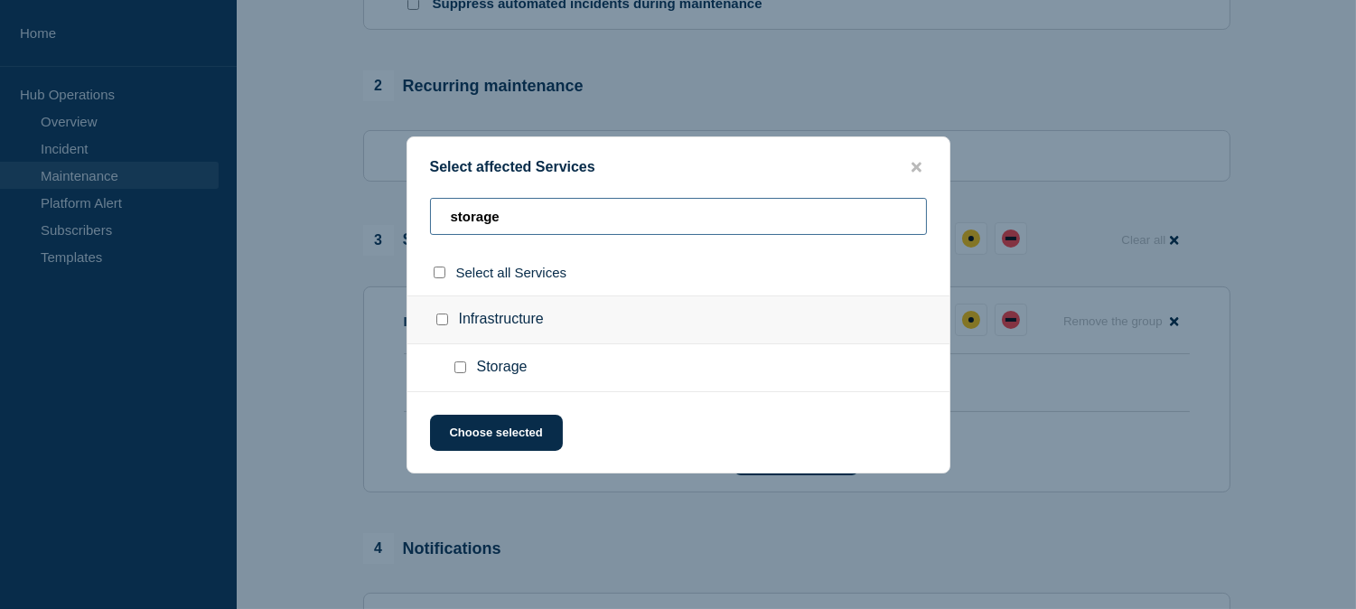
type input "storage"
click at [457, 366] on input "Storage checkbox" at bounding box center [460, 367] width 12 height 12
checkbox input "true"
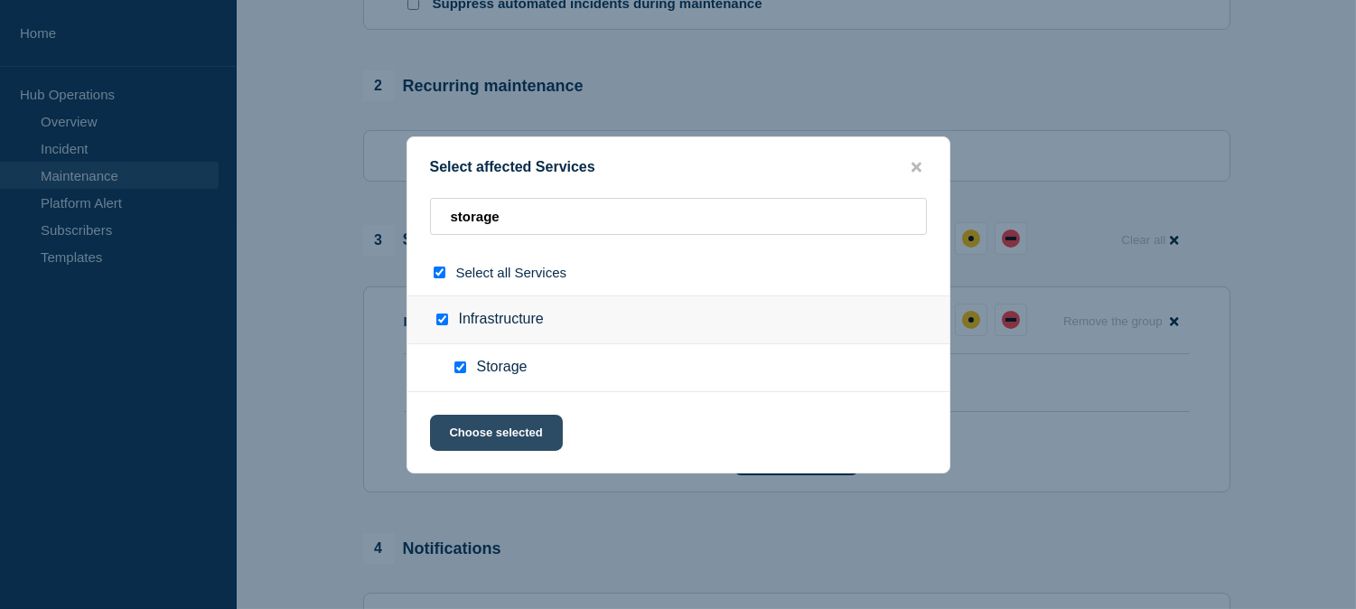
click at [521, 429] on button "Choose selected" at bounding box center [496, 433] width 133 height 36
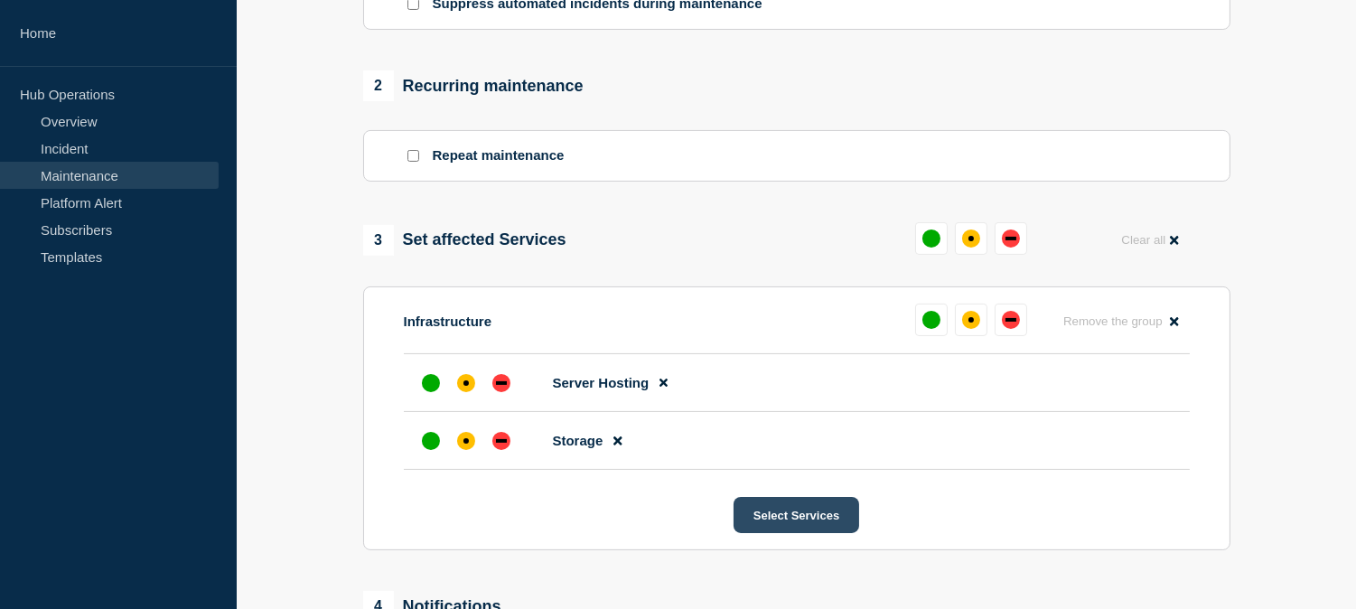
click at [774, 519] on button "Select Services" at bounding box center [797, 515] width 126 height 36
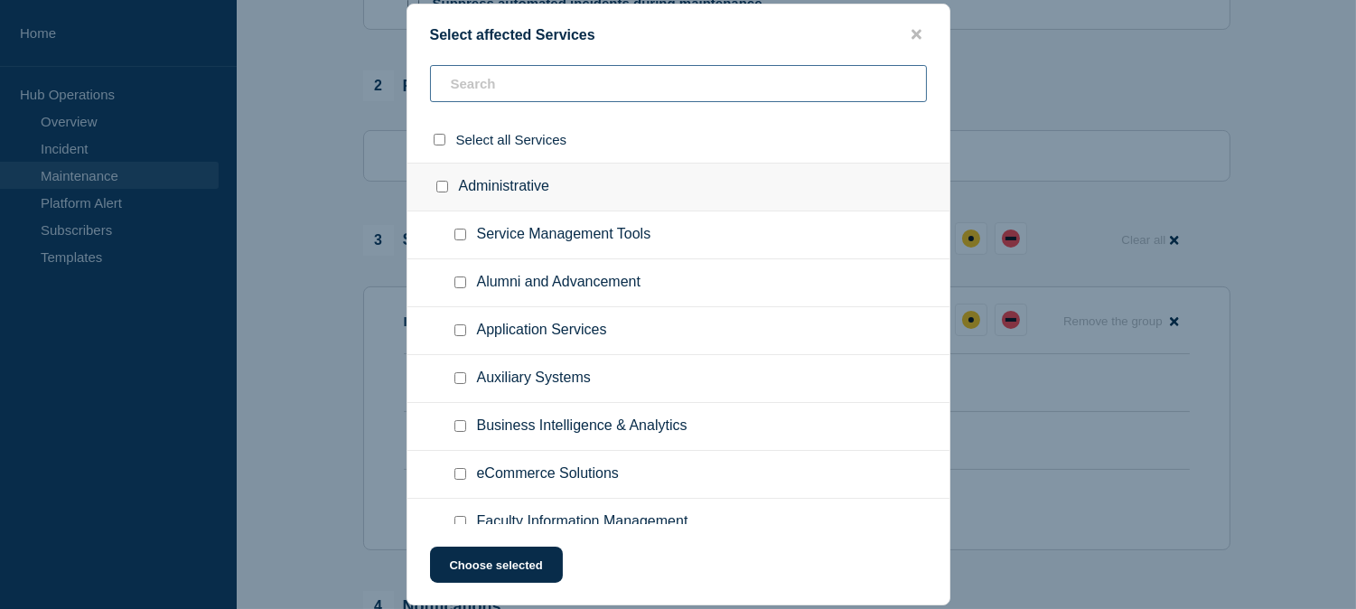
click at [517, 88] on input "text" at bounding box center [678, 83] width 497 height 37
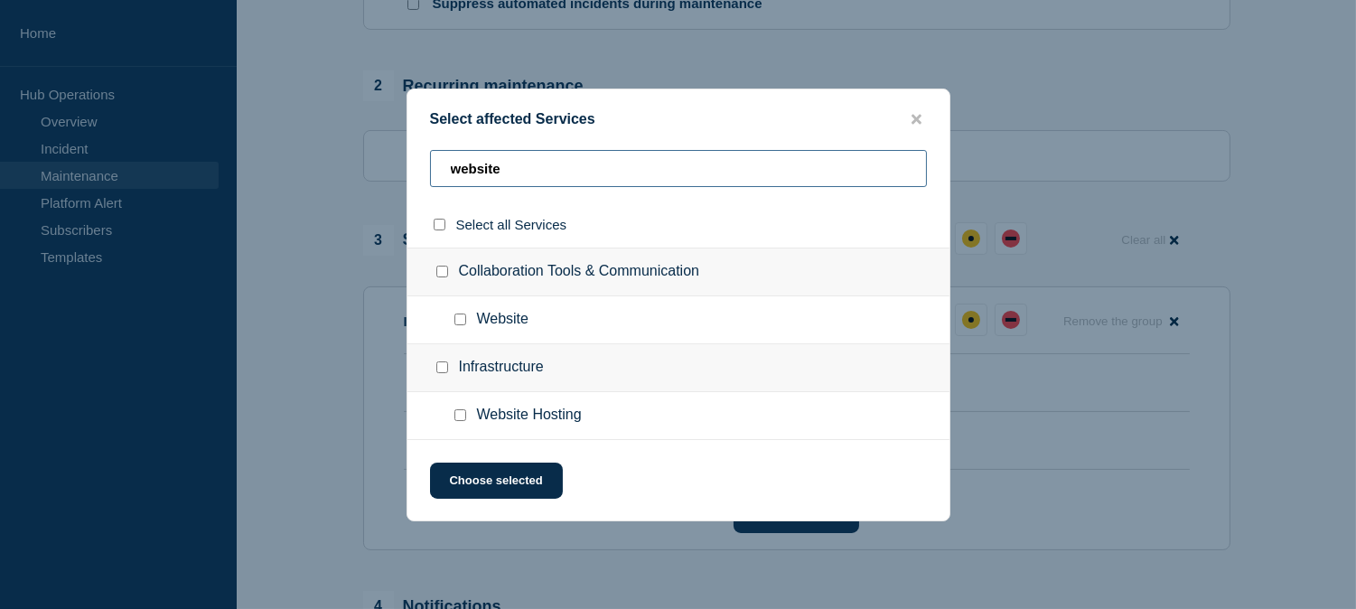
type input "website"
click at [462, 420] on input "Website Hosting checkbox" at bounding box center [460, 415] width 12 height 12
checkbox input "true"
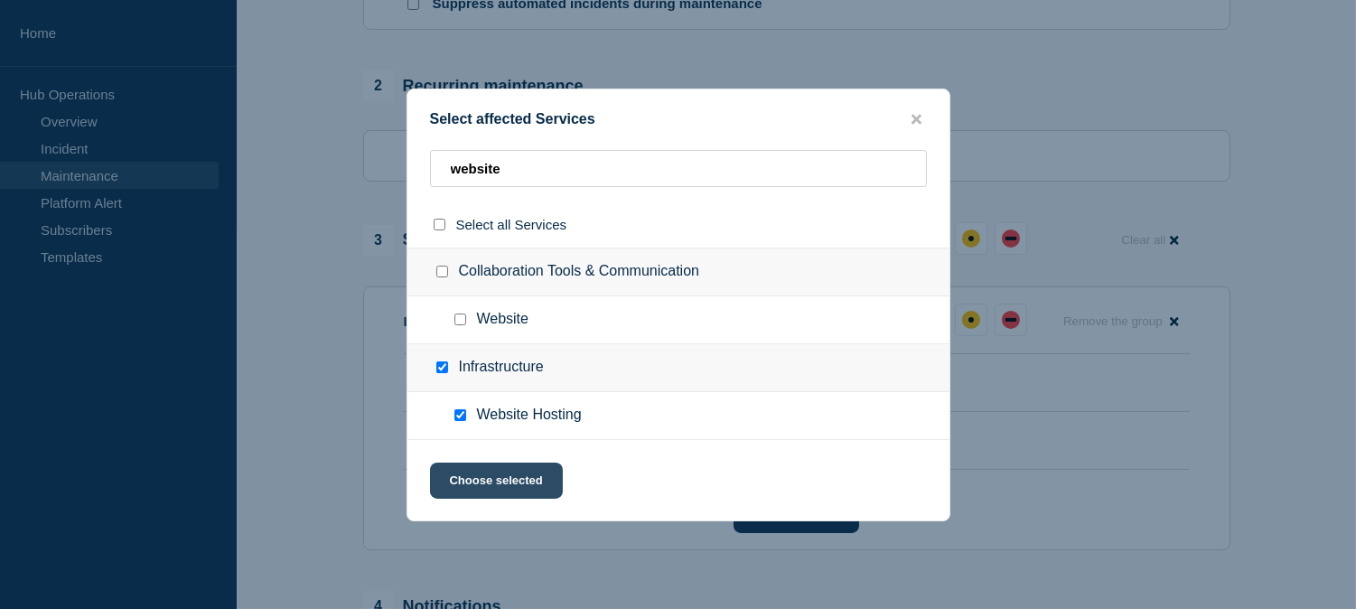
click at [495, 468] on button "Choose selected" at bounding box center [496, 481] width 133 height 36
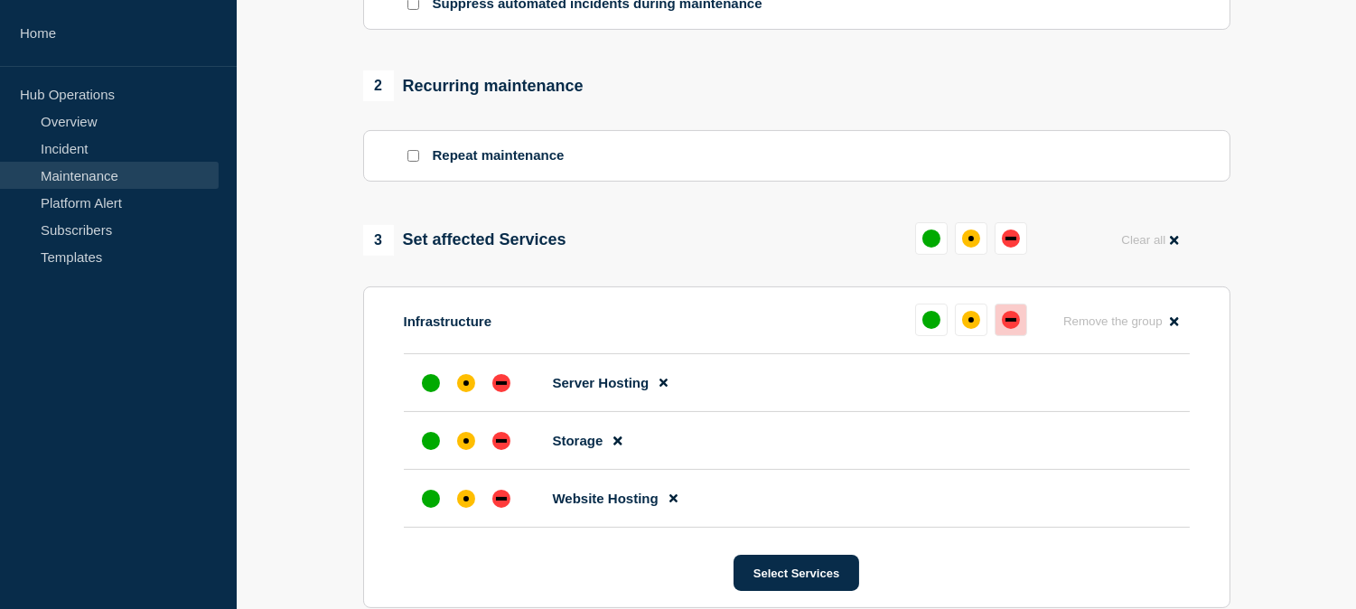
click at [1007, 329] on div "down" at bounding box center [1011, 320] width 18 height 18
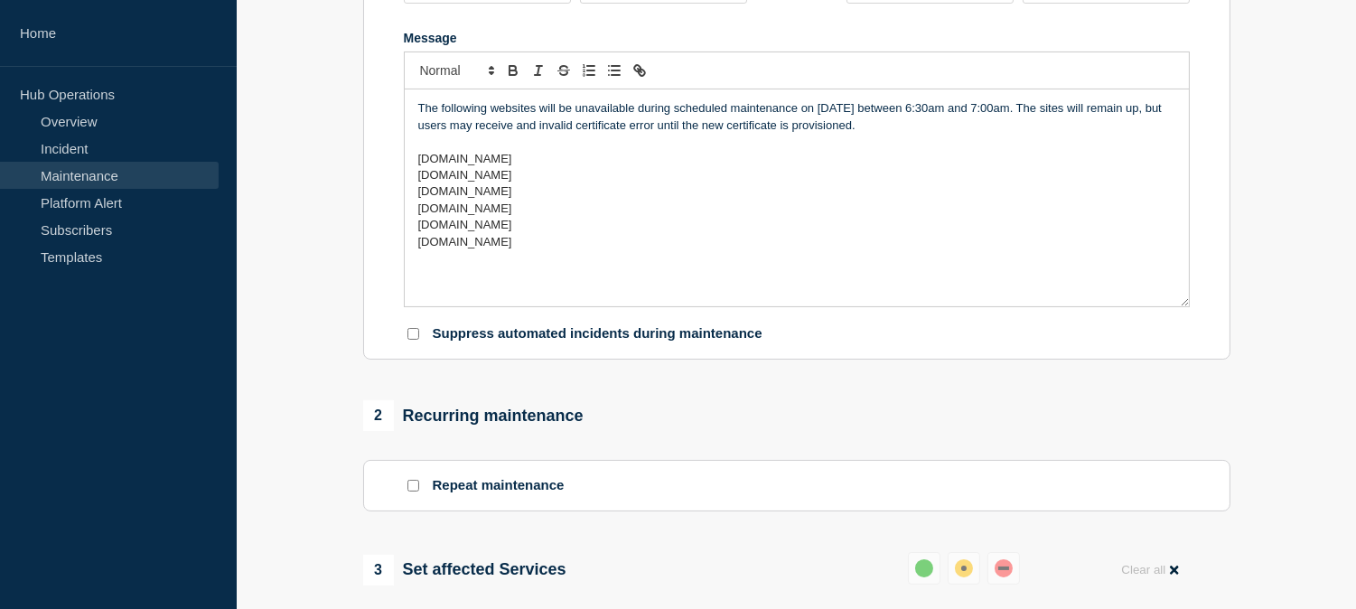
scroll to position [277, 0]
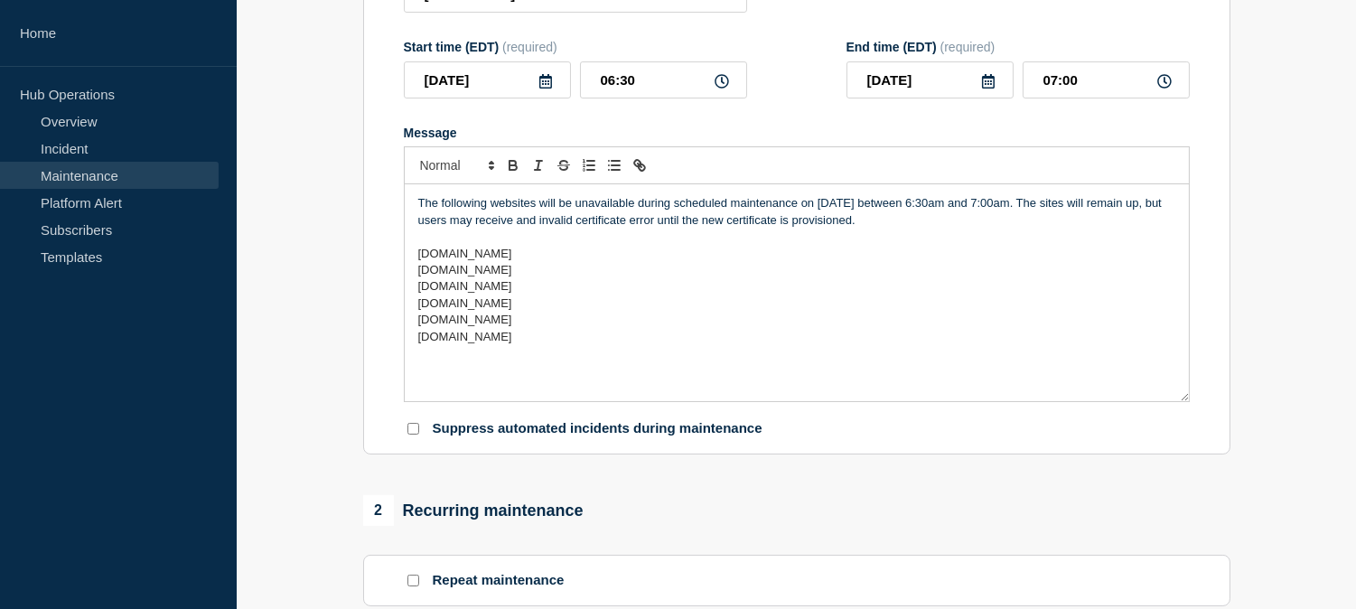
click at [555, 220] on p "The following websites will be unavailable during scheduled maintenance on [DAT…" at bounding box center [796, 211] width 757 height 33
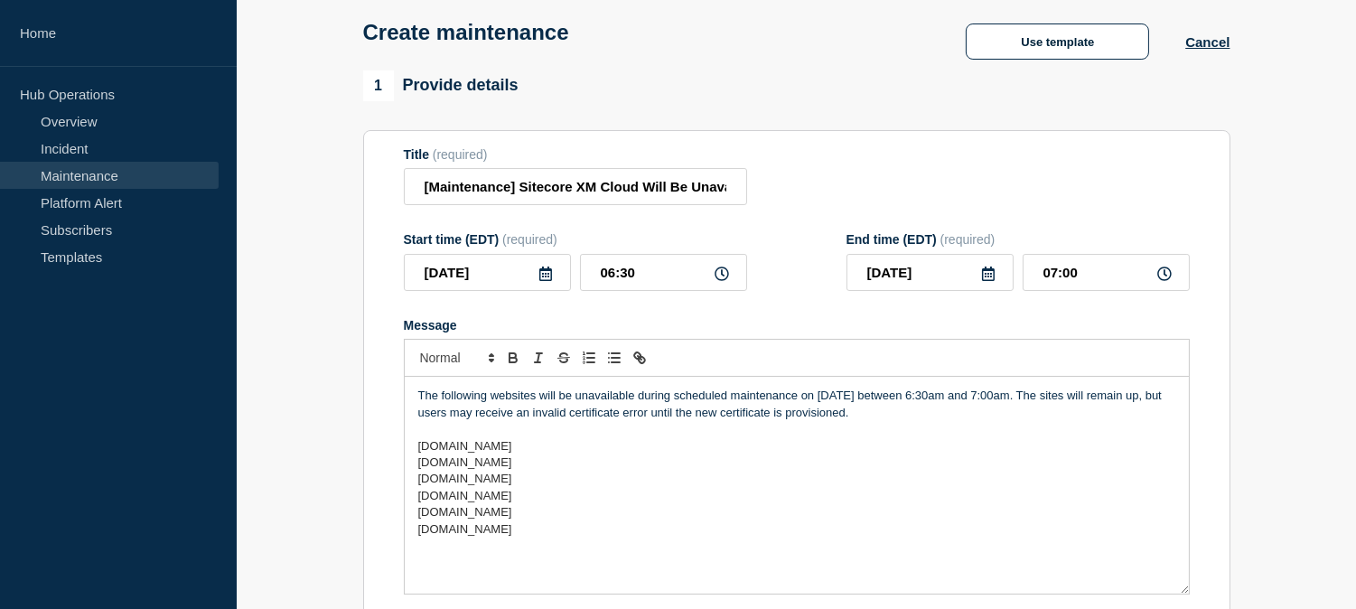
scroll to position [77, 0]
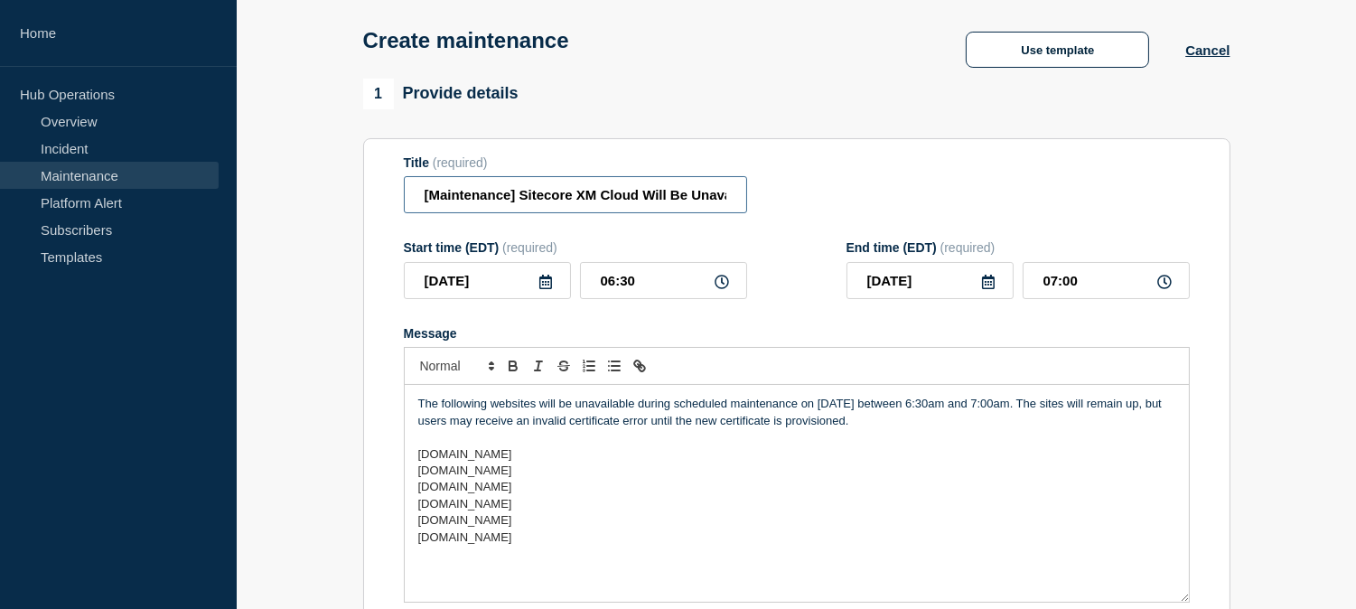
click at [668, 199] on input "[Maintenance] Sitecore XM Cloud Will Be Unavailable During Planned Maintenance …" at bounding box center [575, 194] width 343 height 37
click at [419, 199] on input "[Maintenance] Sitecore XM Cloud Will Be Unavailable During Planned Maintenance …" at bounding box center [575, 194] width 343 height 37
click at [800, 232] on form "Title (required) [Maintenance] Sitecore XM Cloud Will Be Unavailable During Pla…" at bounding box center [797, 396] width 786 height 483
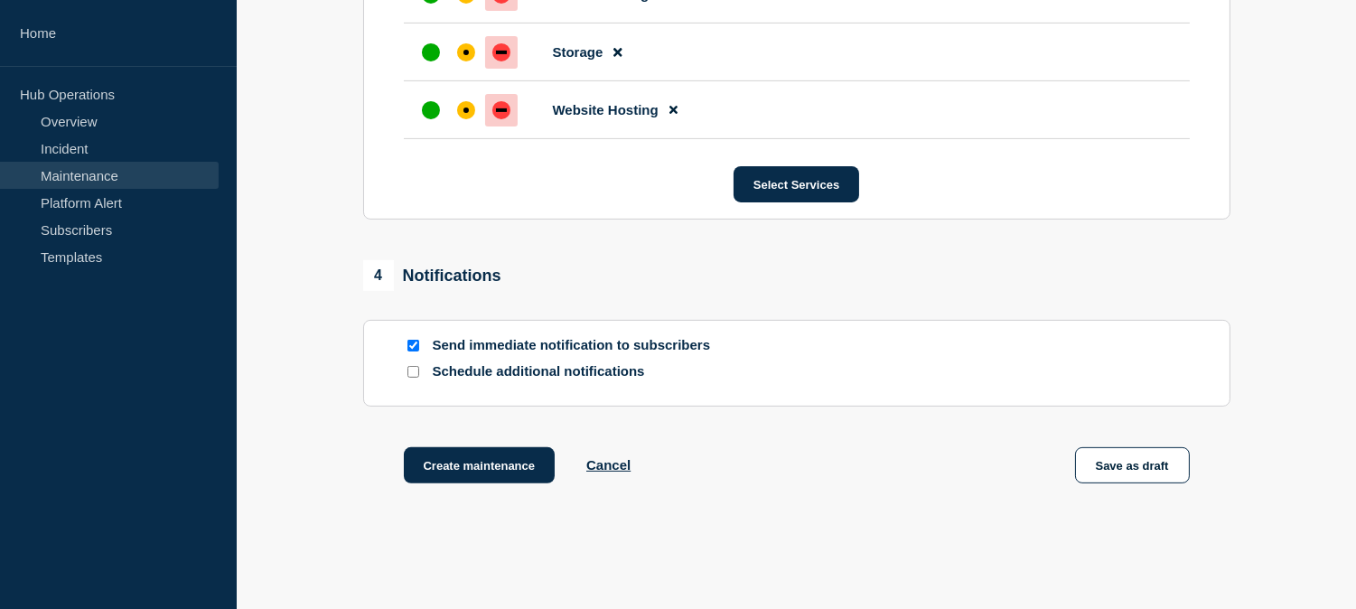
scroll to position [1181, 0]
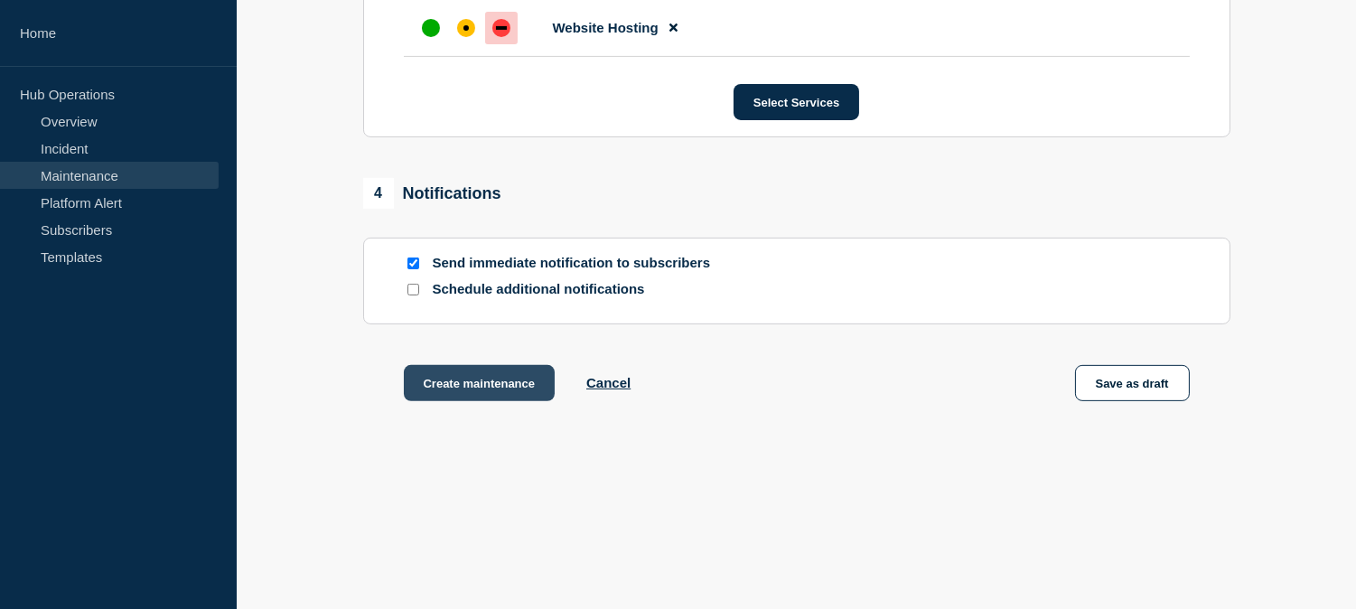
click at [513, 392] on button "Create maintenance" at bounding box center [480, 383] width 152 height 36
